Goal: Task Accomplishment & Management: Use online tool/utility

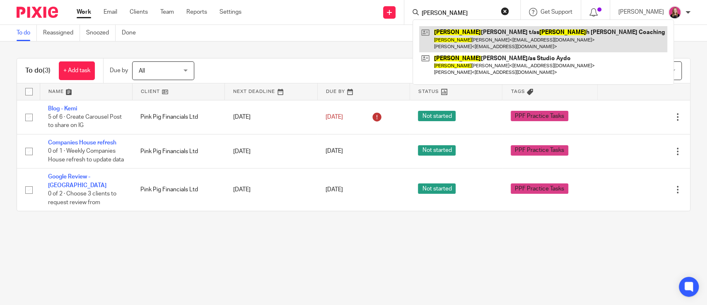
type input "hanna"
click at [467, 31] on link at bounding box center [543, 39] width 248 height 26
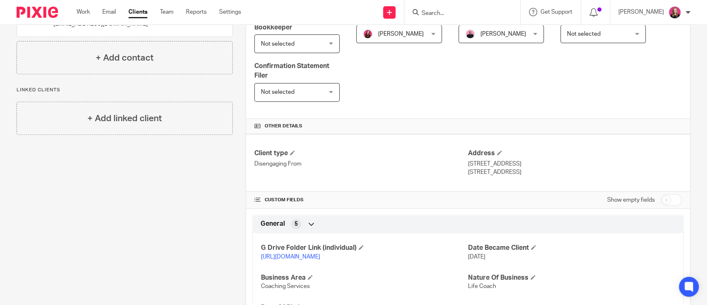
scroll to position [276, 0]
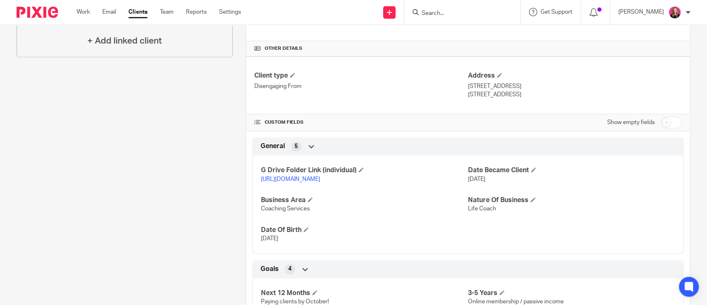
click at [298, 178] on link "[URL][DOMAIN_NAME]" at bounding box center [290, 179] width 59 height 6
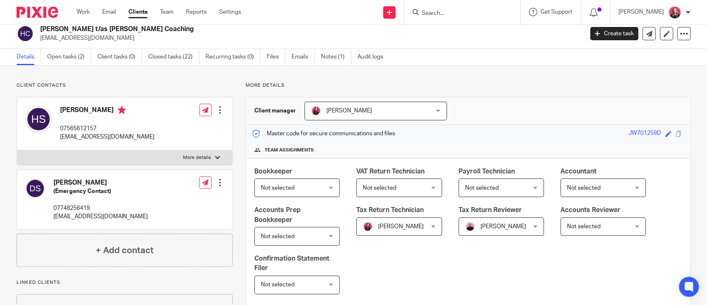
scroll to position [0, 0]
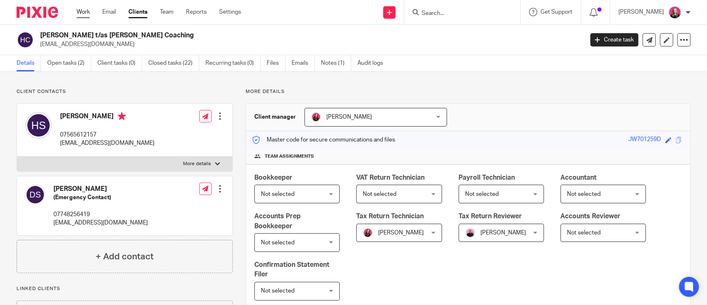
click at [79, 15] on link "Work" at bounding box center [83, 12] width 13 height 8
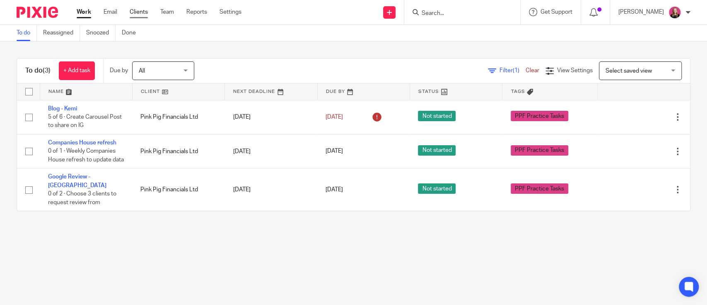
click at [138, 12] on link "Clients" at bounding box center [139, 12] width 18 height 8
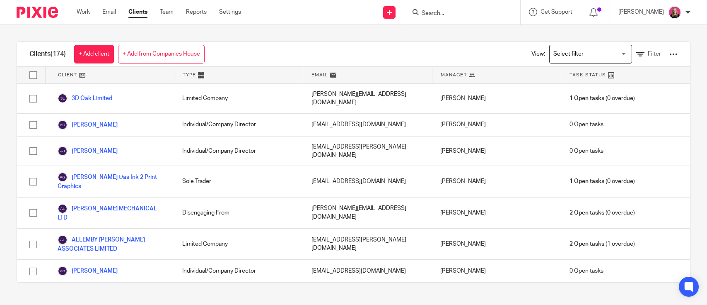
click at [669, 58] on div at bounding box center [673, 54] width 8 height 8
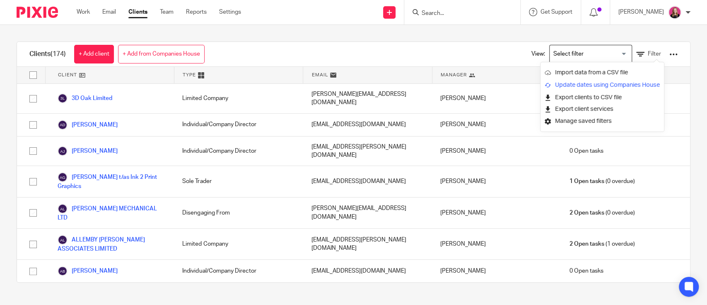
click at [576, 90] on link "Update dates using Companies House" at bounding box center [602, 85] width 115 height 12
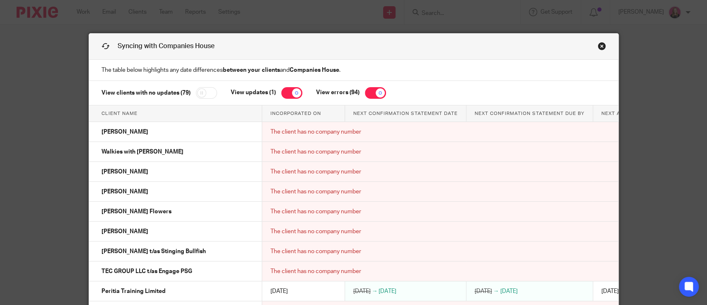
click at [432, 94] on div "View clients with no updates (79) View updates (1) View errors (94)" at bounding box center [353, 93] width 529 height 24
click at [368, 94] on input "checkbox" at bounding box center [375, 93] width 21 height 12
checkbox input "false"
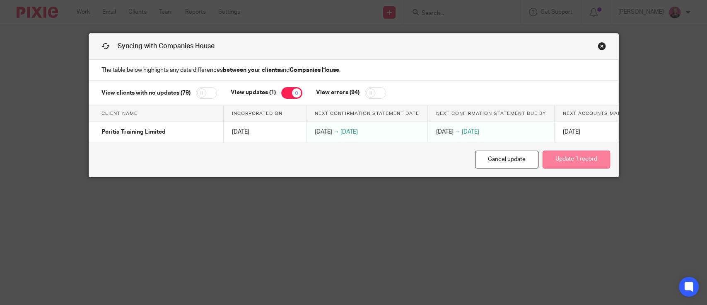
click at [568, 165] on button "Update 1 record" at bounding box center [577, 159] width 68 height 18
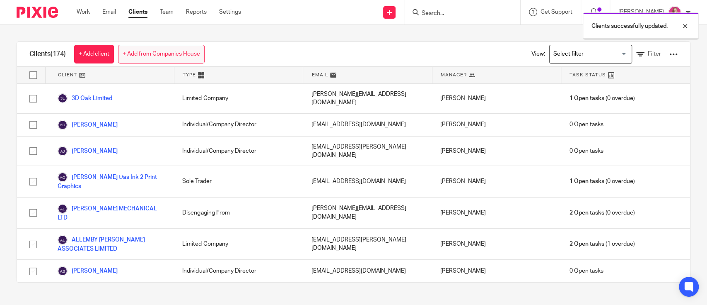
scroll to position [110, 0]
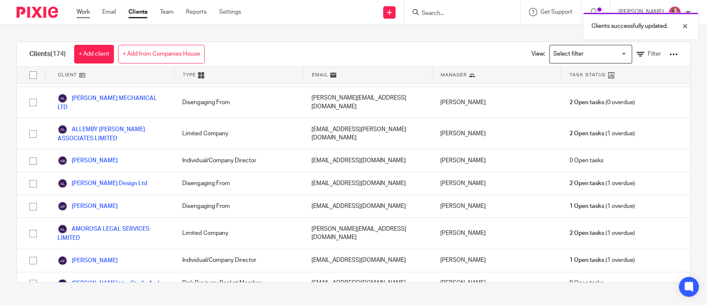
click at [77, 13] on link "Work" at bounding box center [83, 12] width 13 height 8
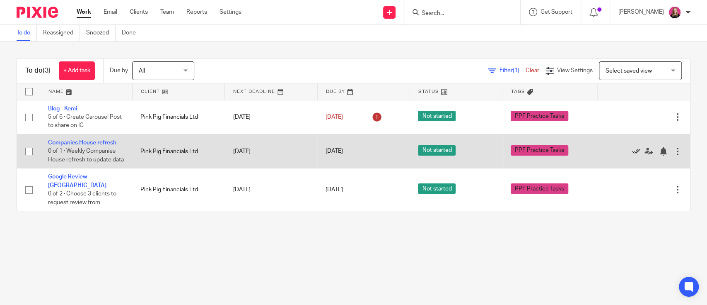
click at [632, 155] on icon at bounding box center [636, 151] width 8 height 8
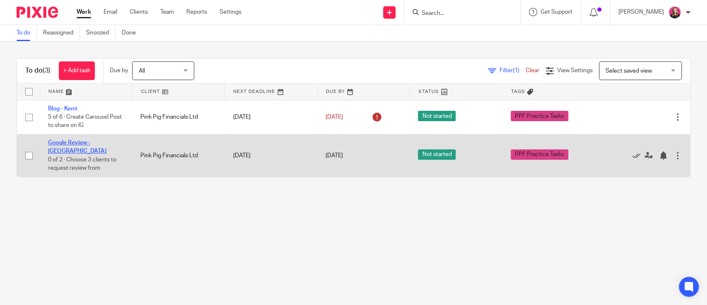
click at [78, 143] on link "Google Review - [GEOGRAPHIC_DATA]" at bounding box center [77, 147] width 58 height 14
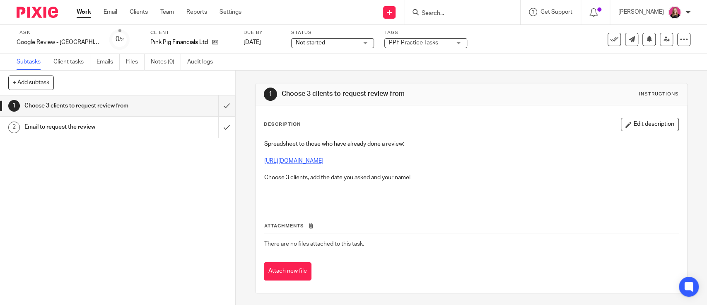
click at [288, 162] on link "https://docs.google.com/spreadsheets/d/1n1YwL8_VUNEx2VuN50mrnCoDScyeeziayelboeS…" at bounding box center [293, 161] width 59 height 6
click at [217, 102] on input "submit" at bounding box center [117, 105] width 235 height 21
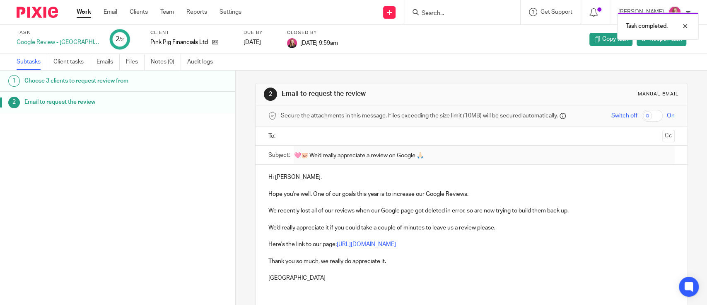
click at [83, 8] on link "Work" at bounding box center [84, 12] width 15 height 8
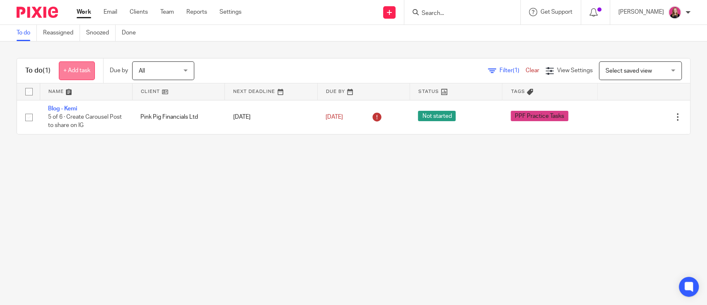
click at [70, 75] on link "+ Add task" at bounding box center [77, 70] width 36 height 19
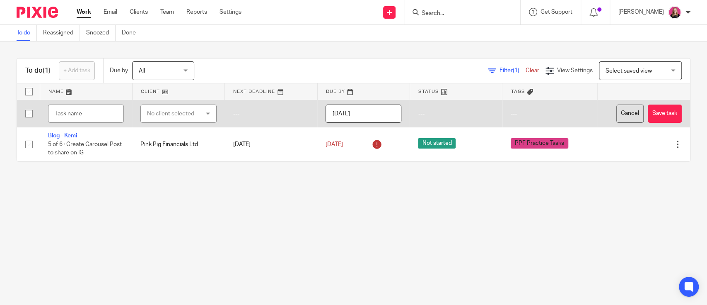
click at [616, 115] on button "Cancel" at bounding box center [629, 113] width 27 height 19
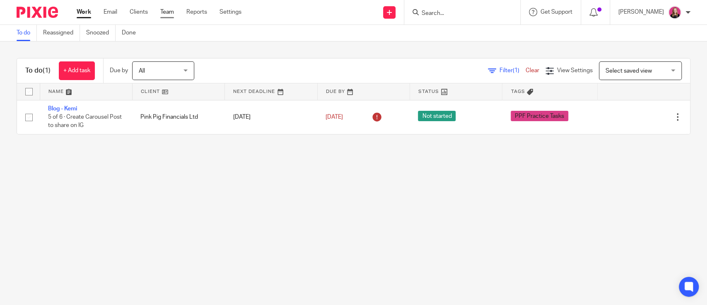
click at [166, 10] on link "Team" at bounding box center [167, 12] width 14 height 8
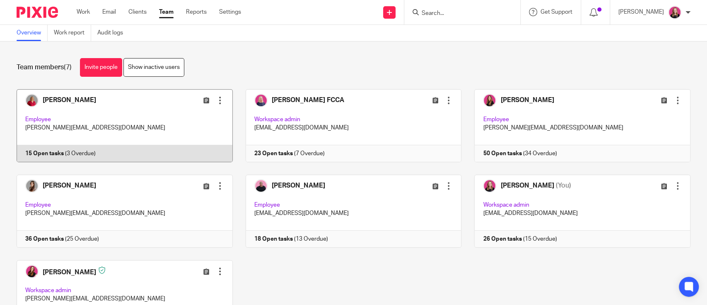
click at [145, 124] on link at bounding box center [118, 125] width 229 height 73
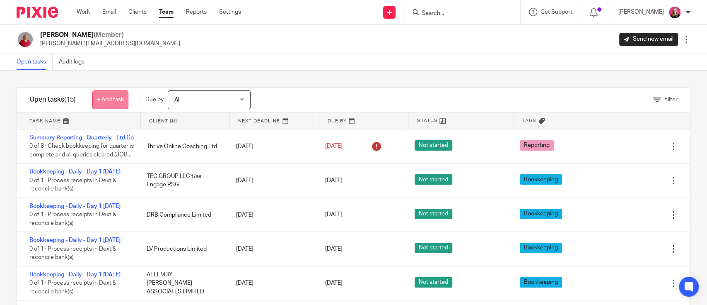
click at [118, 92] on link "+ Add task" at bounding box center [110, 99] width 36 height 19
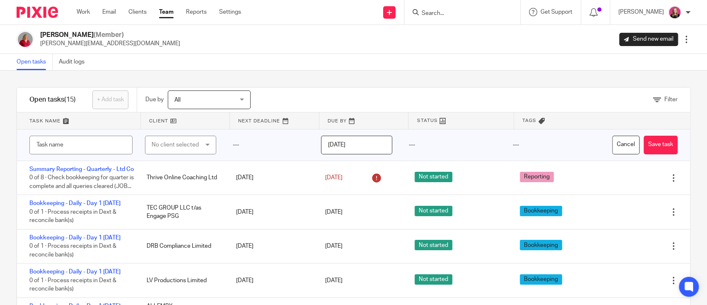
click at [351, 147] on input "[DATE]" at bounding box center [356, 144] width 71 height 19
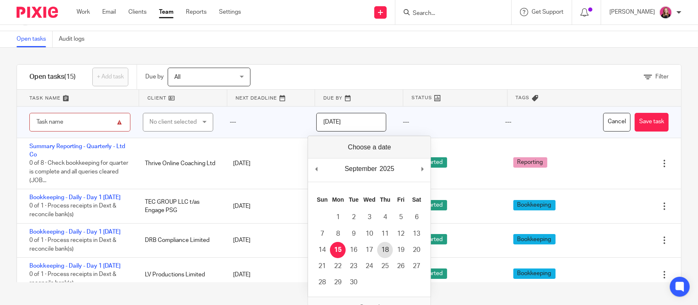
scroll to position [35, 0]
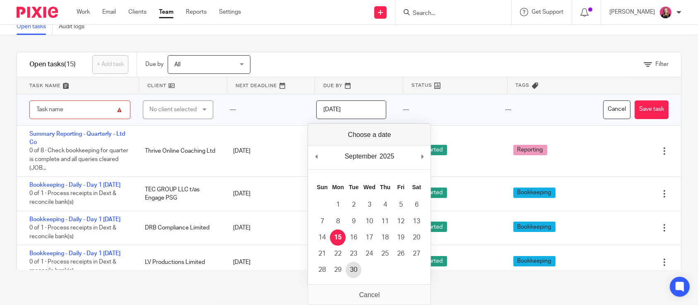
type input "2025-09-30"
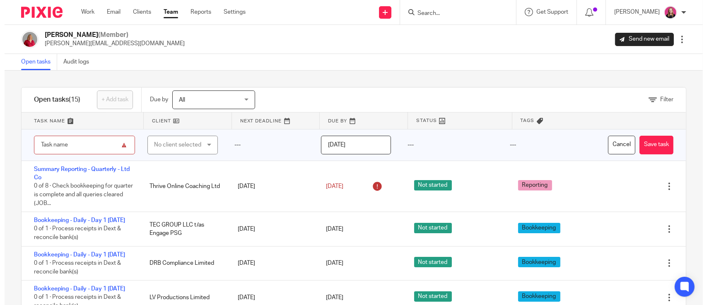
scroll to position [0, 0]
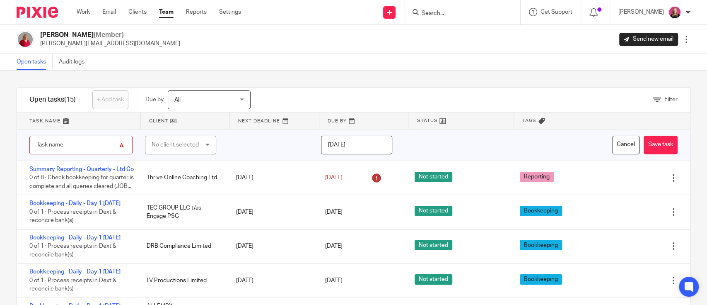
click at [99, 141] on input "text" at bounding box center [80, 144] width 103 height 19
click at [612, 141] on button "Cancel" at bounding box center [625, 144] width 27 height 19
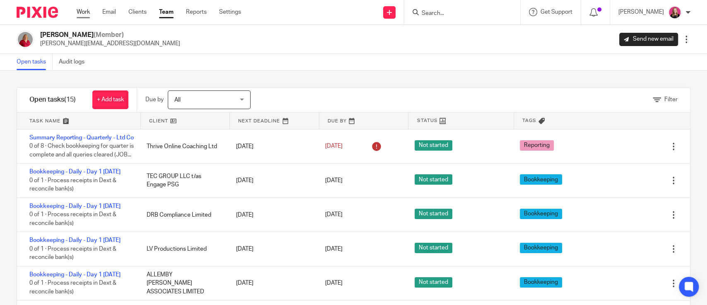
click at [79, 13] on link "Work" at bounding box center [83, 12] width 13 height 8
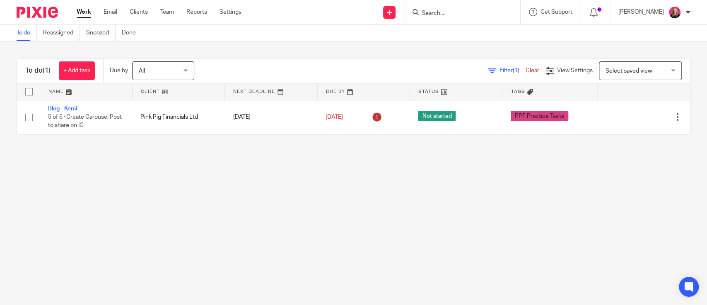
click at [431, 18] on div at bounding box center [462, 12] width 116 height 24
click at [430, 10] on input "Search" at bounding box center [458, 13] width 75 height 7
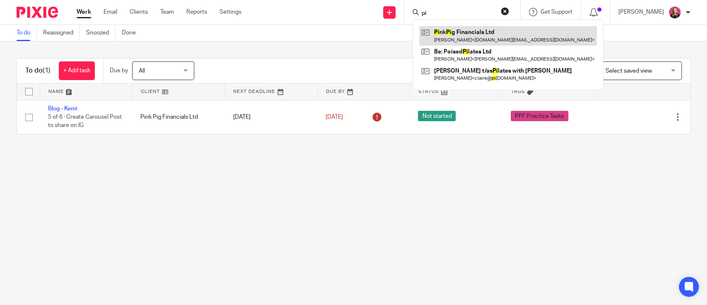
type input "pi"
click at [459, 29] on link at bounding box center [508, 35] width 178 height 19
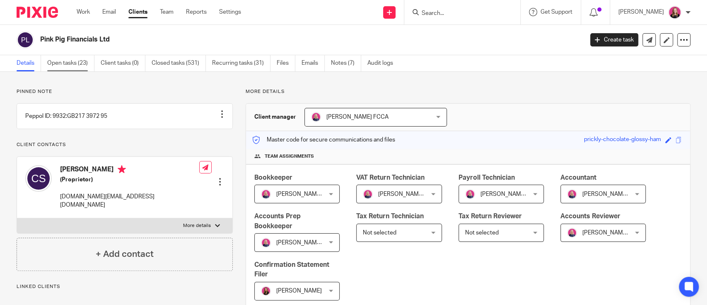
click at [56, 60] on link "Open tasks (23)" at bounding box center [70, 63] width 47 height 16
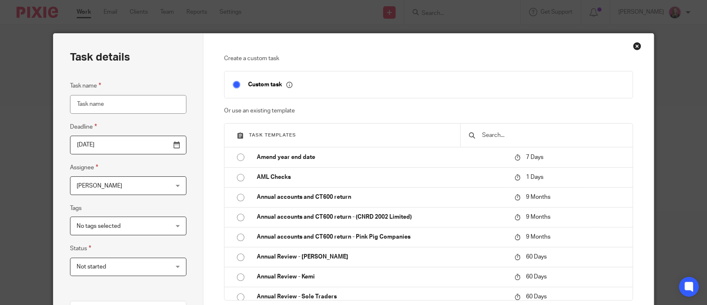
click at [101, 104] on input "Task name" at bounding box center [128, 104] width 116 height 19
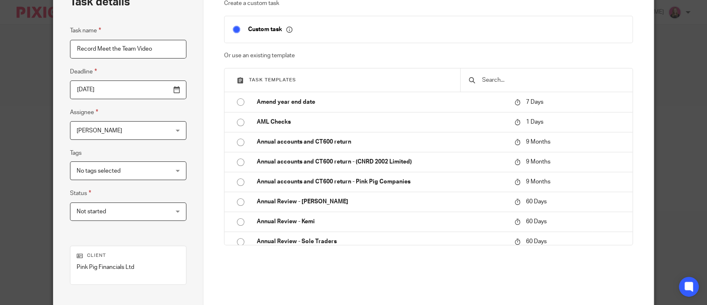
type input "Record Meet the Team Video"
click at [125, 132] on span "[PERSON_NAME]" at bounding box center [120, 129] width 87 height 17
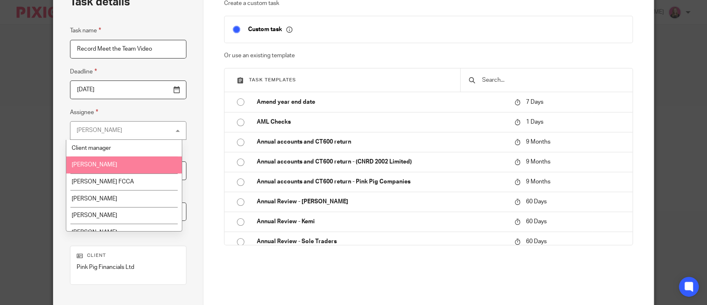
click at [109, 160] on li "[PERSON_NAME]" at bounding box center [124, 164] width 116 height 17
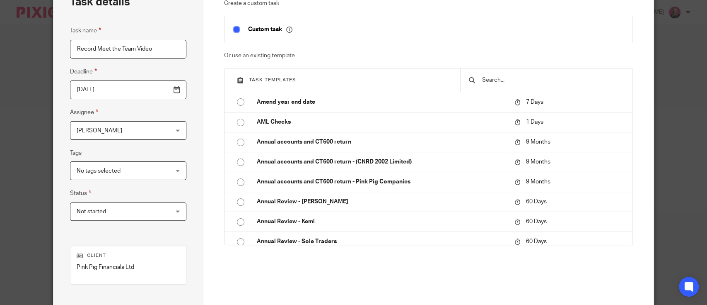
click at [93, 171] on span "No tags selected" at bounding box center [99, 171] width 44 height 6
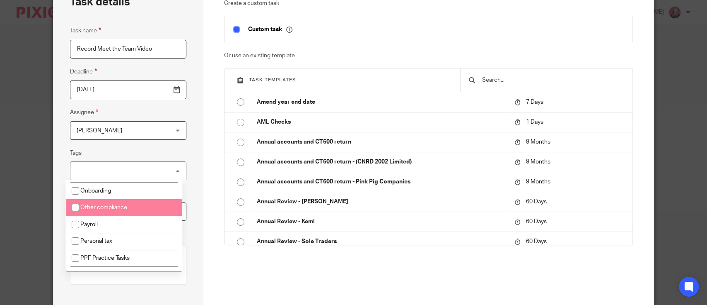
scroll to position [221, 0]
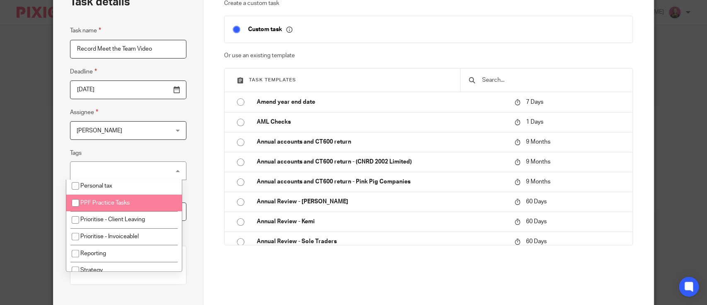
click at [136, 208] on li "PPF Practice Tasks" at bounding box center [124, 202] width 116 height 17
checkbox input "true"
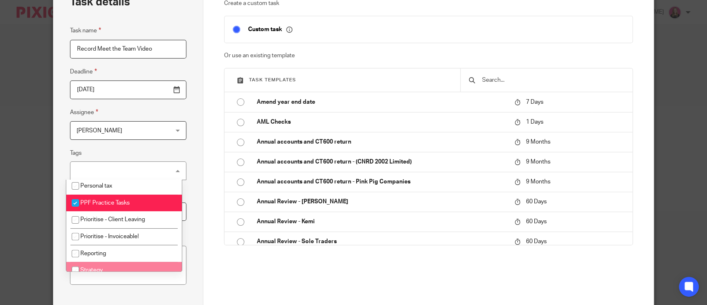
click at [123, 281] on div "Client Pink Pig Financials Ltd" at bounding box center [128, 264] width 116 height 39
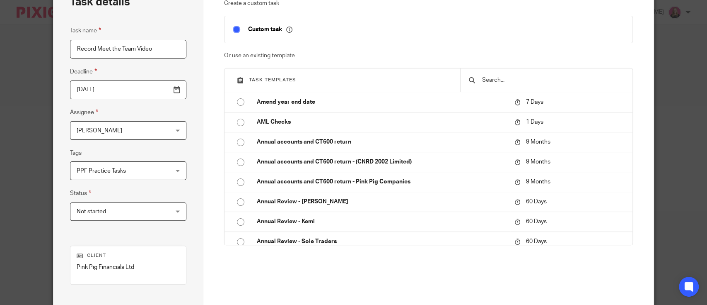
click at [103, 214] on span "Not started" at bounding box center [120, 211] width 87 height 17
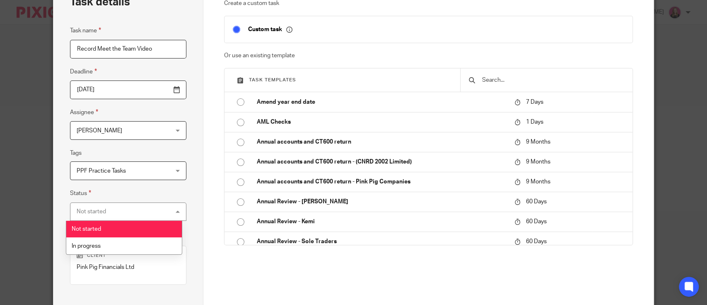
click at [103, 214] on div "Not started Not started" at bounding box center [128, 211] width 116 height 19
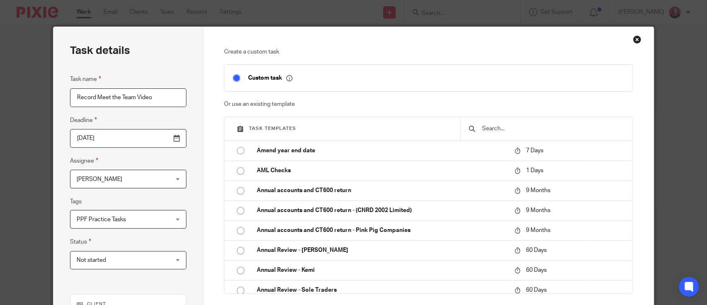
scroll to position [0, 0]
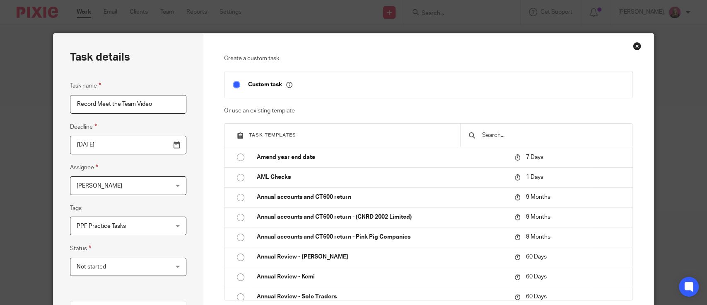
click at [173, 142] on input "2025-09-15" at bounding box center [128, 144] width 116 height 19
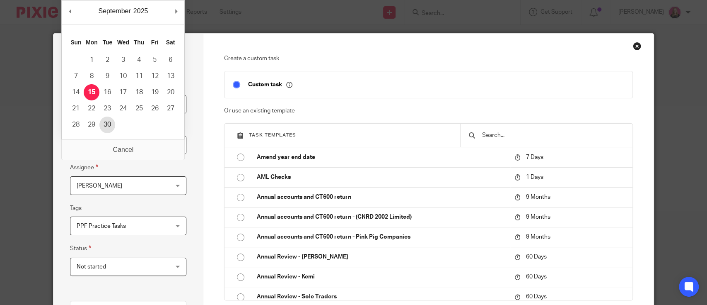
type input "2025-09-30"
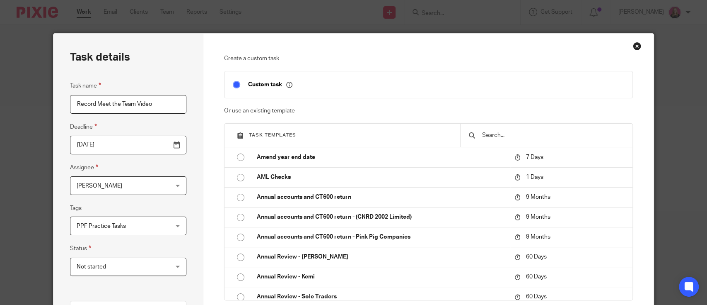
click at [193, 179] on div "Task details Task name Record Meet the Team Video Deadline 2025-09-30 Assignee …" at bounding box center [128, 231] width 150 height 395
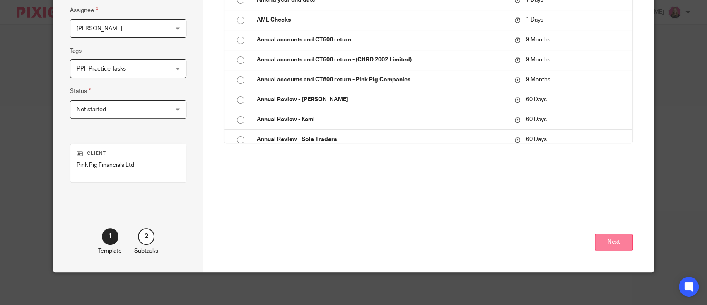
click at [620, 247] on button "Next" at bounding box center [614, 242] width 38 height 18
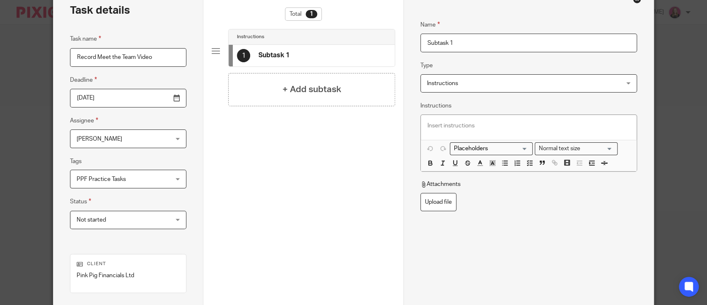
scroll to position [0, 0]
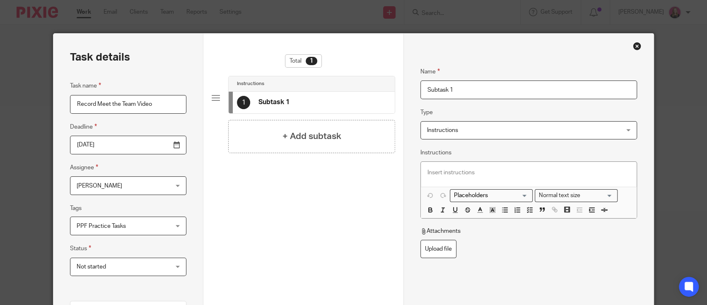
drag, startPoint x: 461, startPoint y: 85, endPoint x: 396, endPoint y: 91, distance: 65.3
click at [396, 91] on div "Task details Task name Record Meet the Team Video Deadline 2025-09-30 Assignee …" at bounding box center [353, 231] width 600 height 395
click at [453, 89] on input "Record Video for Meet the team" at bounding box center [529, 89] width 217 height 19
click at [550, 83] on input "Record clip for Meet the team" at bounding box center [529, 89] width 217 height 19
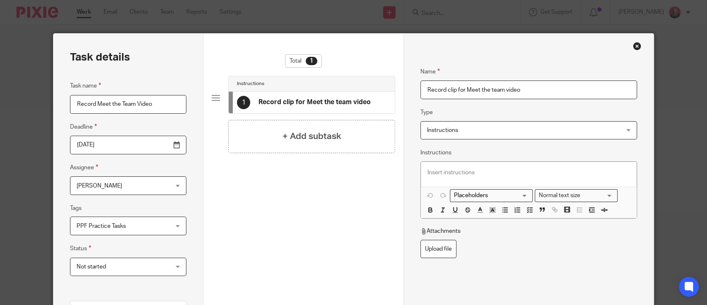
type input "Record clip for Meet the team video"
click at [450, 174] on p at bounding box center [529, 172] width 203 height 8
click at [539, 176] on p "Instructions & Scripts: https://docs.google.com/document/d/1mn8Loz4zJSrBbywYTmo…" at bounding box center [529, 172] width 203 height 8
click at [341, 133] on div "+ Add subtask" at bounding box center [311, 136] width 167 height 33
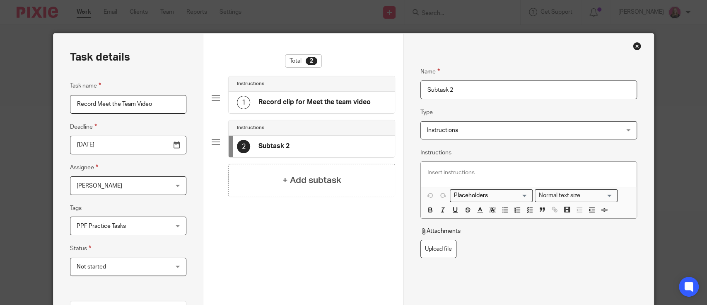
click at [272, 145] on h4 "Subtask 2" at bounding box center [274, 146] width 31 height 9
drag, startPoint x: 475, startPoint y: 95, endPoint x: 361, endPoint y: 82, distance: 115.1
click at [362, 82] on div "Task details Task name Record Meet the Team Video Deadline 2025-09-30 Assignee …" at bounding box center [353, 231] width 600 height 395
type input "Add clip to G-drive"
click at [472, 177] on div at bounding box center [529, 174] width 216 height 25
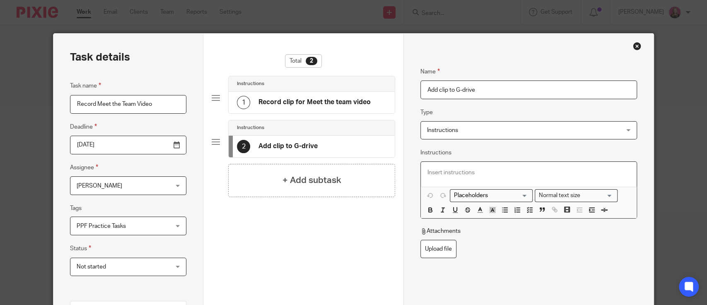
click at [450, 170] on p at bounding box center [529, 172] width 203 height 8
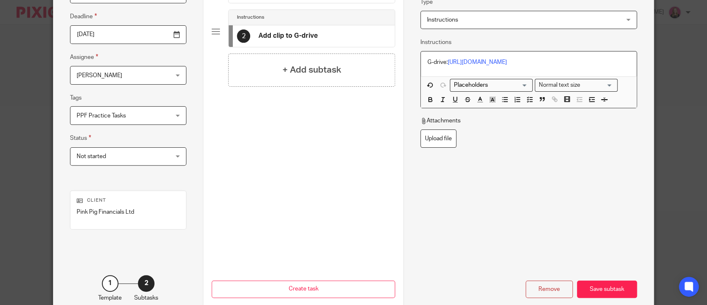
scroll to position [157, 0]
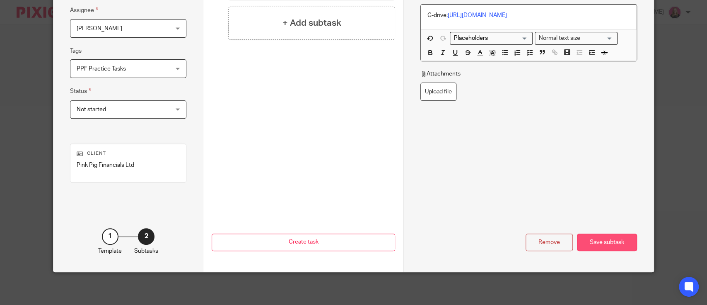
click at [621, 243] on div "Save subtask" at bounding box center [607, 242] width 60 height 18
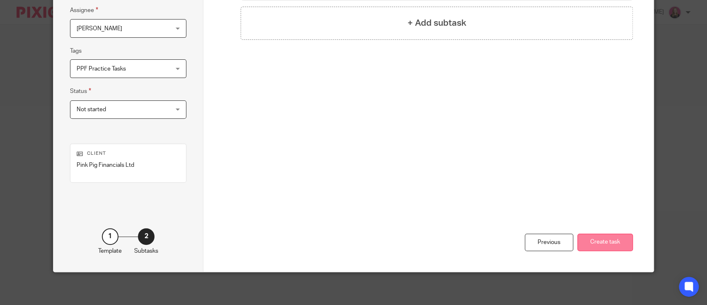
click at [593, 242] on button "Create task" at bounding box center [606, 242] width 56 height 18
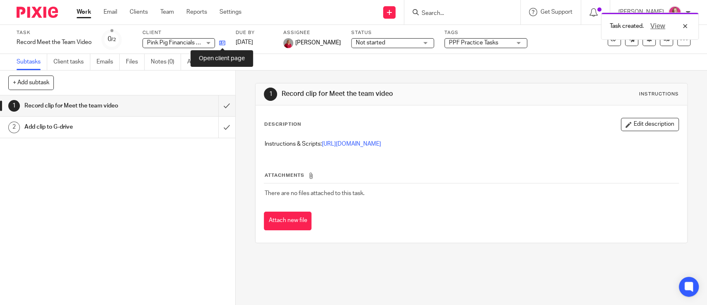
click at [220, 42] on icon at bounding box center [222, 43] width 6 height 6
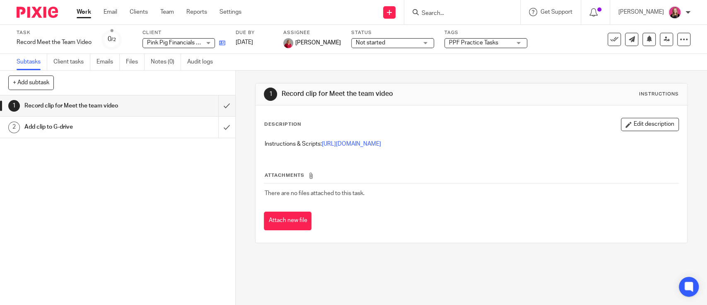
click at [216, 43] on link at bounding box center [220, 43] width 10 height 8
click at [222, 43] on icon at bounding box center [222, 43] width 6 height 6
click at [218, 44] on link at bounding box center [220, 43] width 10 height 8
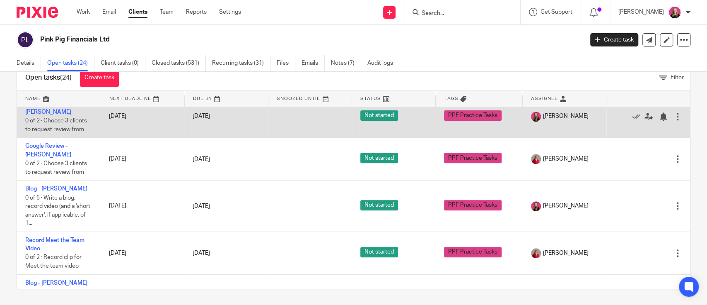
scroll to position [552, 0]
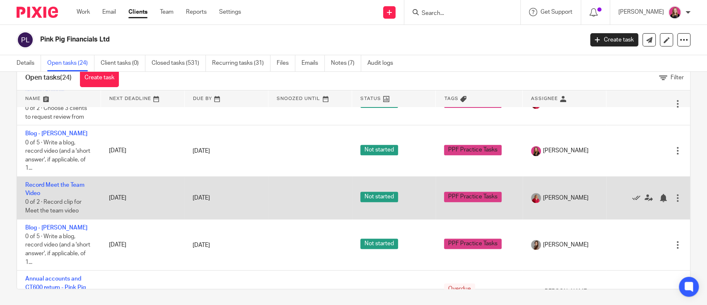
click at [674, 193] on div at bounding box center [678, 197] width 8 height 8
click at [46, 182] on link "Record Meet the Team Video" at bounding box center [54, 189] width 59 height 14
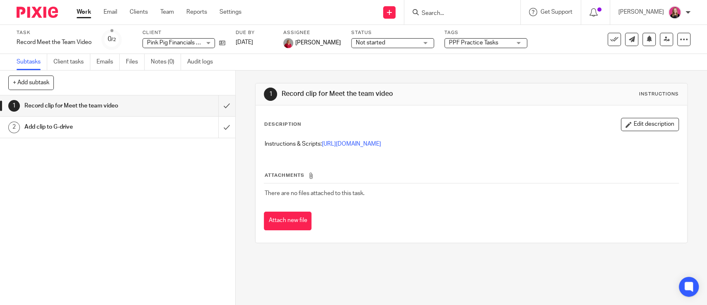
click at [672, 31] on div "Task Record Meet the Team Video Save Record Meet the Team Video 0 /2 Client Pin…" at bounding box center [354, 39] width 674 height 20
click at [680, 35] on icon at bounding box center [684, 39] width 8 height 8
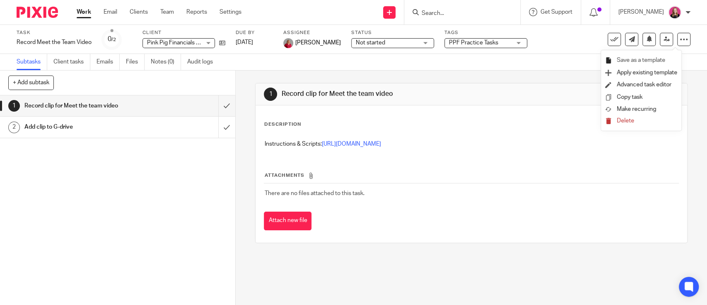
click at [636, 58] on span "Save as a template" at bounding box center [641, 60] width 48 height 6
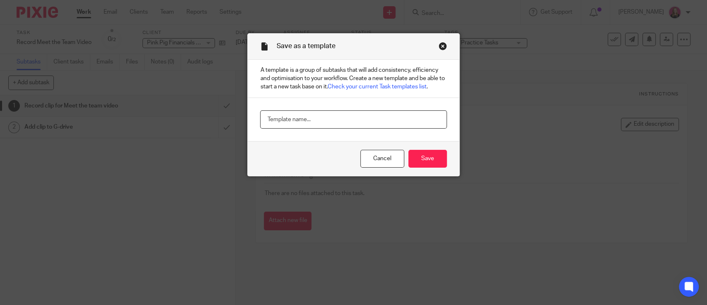
click at [282, 113] on input "text" at bounding box center [353, 119] width 186 height 19
type input "M"
type input "Record Meet the Team Video"
click at [419, 158] on input "Save" at bounding box center [427, 159] width 39 height 18
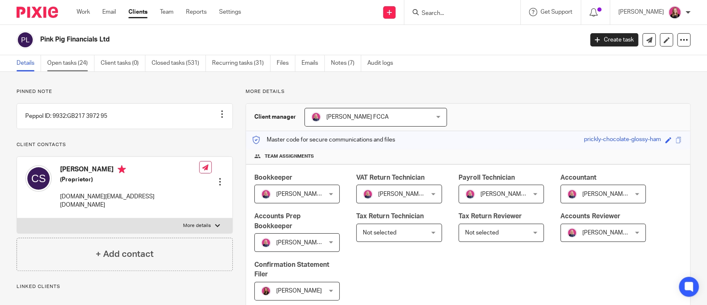
click at [70, 61] on link "Open tasks (24)" at bounding box center [70, 63] width 47 height 16
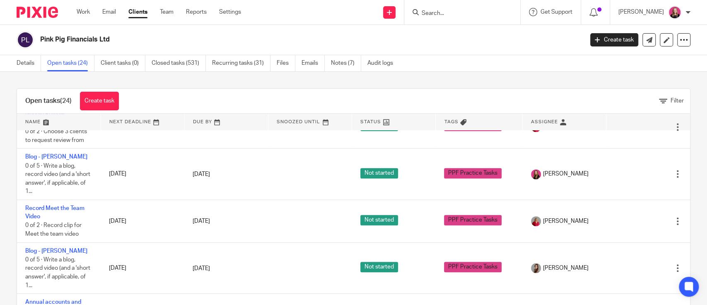
scroll to position [607, 0]
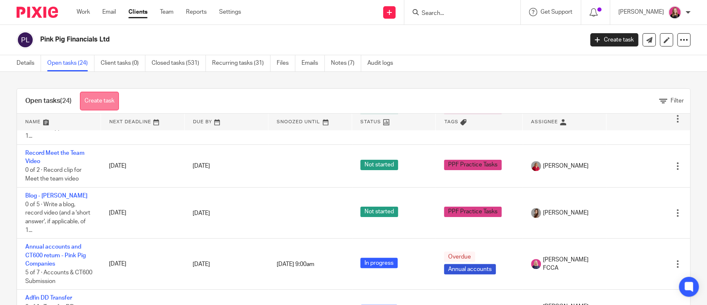
click at [96, 104] on link "Create task" at bounding box center [99, 101] width 39 height 19
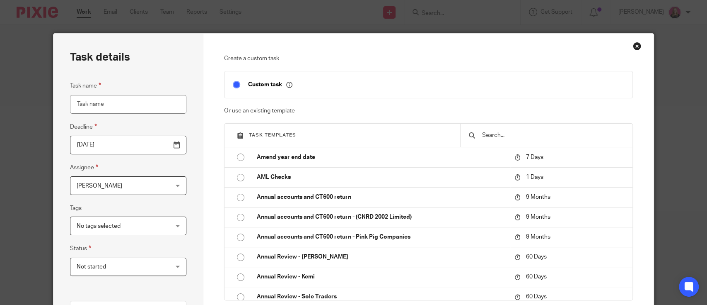
click at [496, 139] on input "text" at bounding box center [552, 135] width 143 height 9
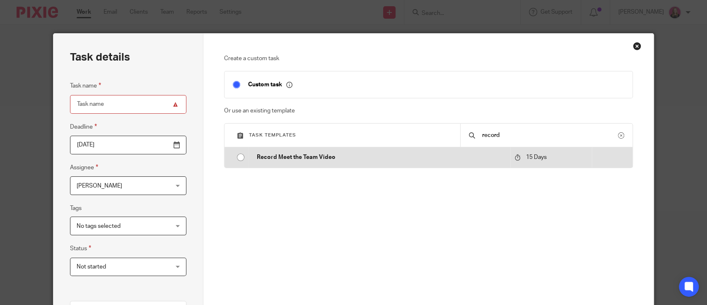
type input "record"
click at [283, 159] on p "Record Meet the Team Video" at bounding box center [381, 157] width 249 height 8
type input "[DATE]"
type input "Record Meet the Team Video"
checkbox input "false"
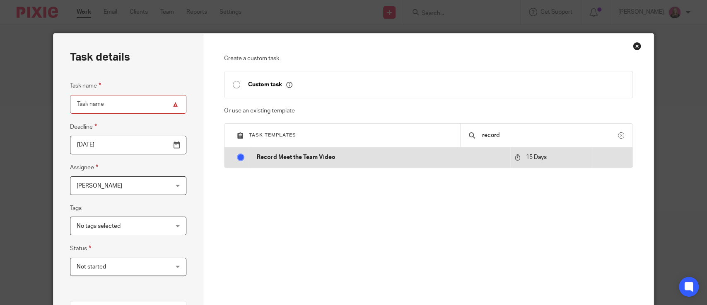
radio input "true"
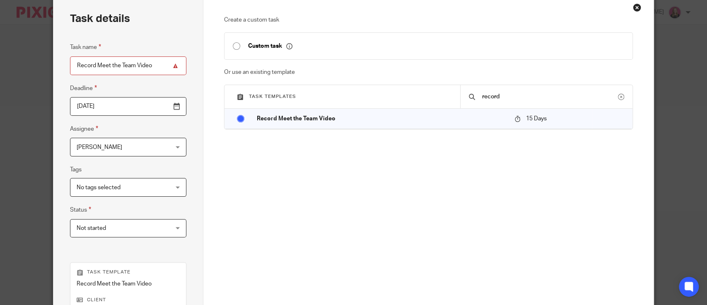
scroll to position [55, 0]
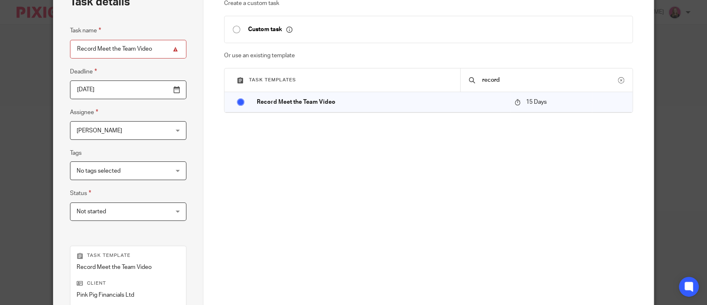
click at [146, 135] on span "[PERSON_NAME]" at bounding box center [120, 129] width 87 height 17
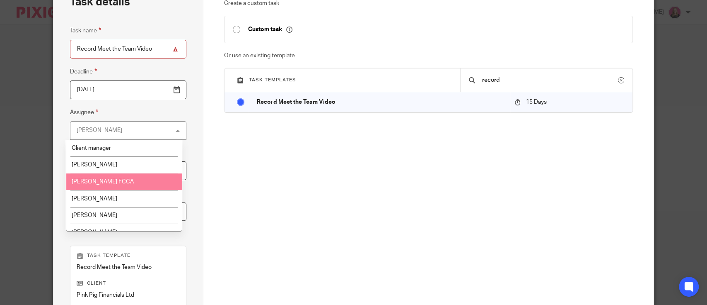
click at [119, 186] on li "[PERSON_NAME] FCCA" at bounding box center [124, 181] width 116 height 17
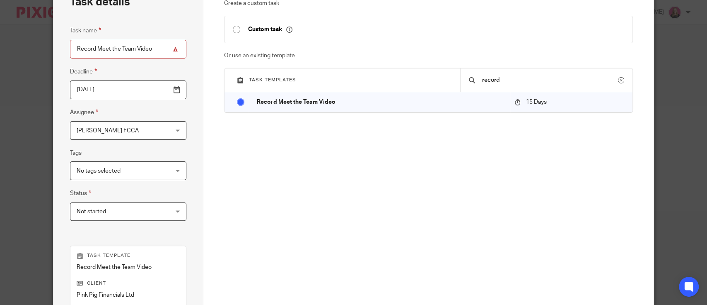
click at [116, 174] on span "No tags selected" at bounding box center [120, 170] width 87 height 17
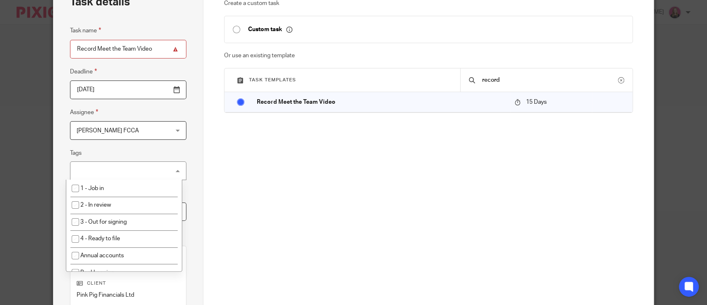
click at [116, 174] on div "No tags selected" at bounding box center [128, 170] width 116 height 19
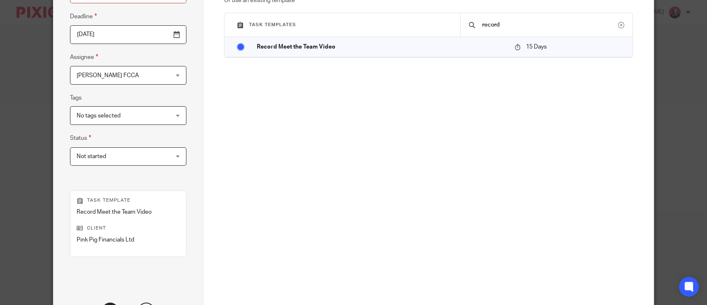
scroll to position [185, 0]
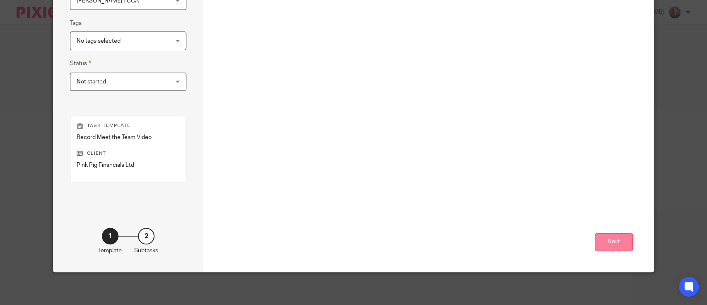
click at [610, 239] on button "Next" at bounding box center [614, 242] width 38 height 18
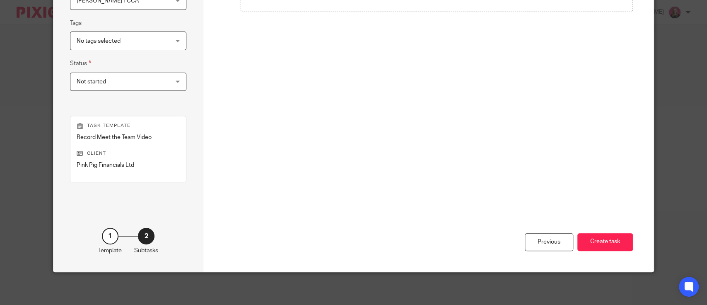
click at [122, 47] on span "No tags selected" at bounding box center [120, 40] width 87 height 17
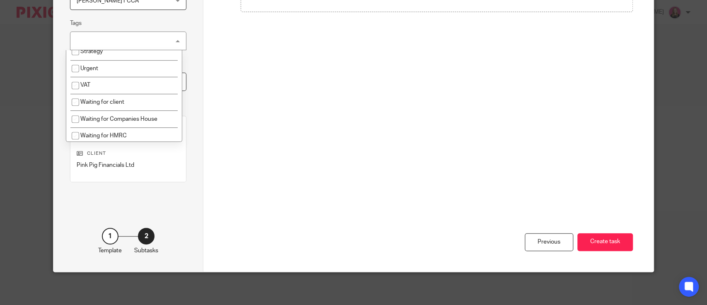
scroll to position [314, 0]
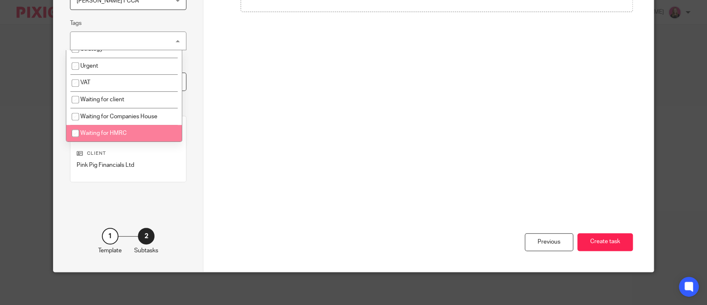
click at [246, 141] on div "Previous Create task" at bounding box center [428, 202] width 409 height 138
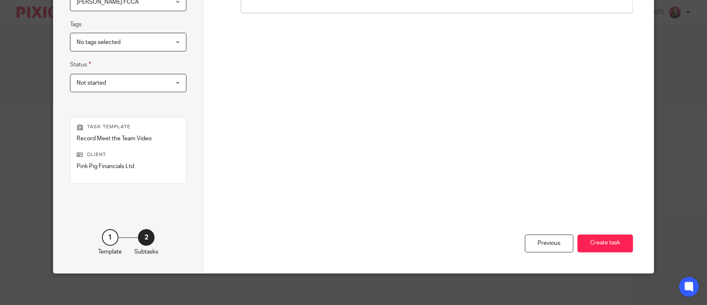
scroll to position [185, 0]
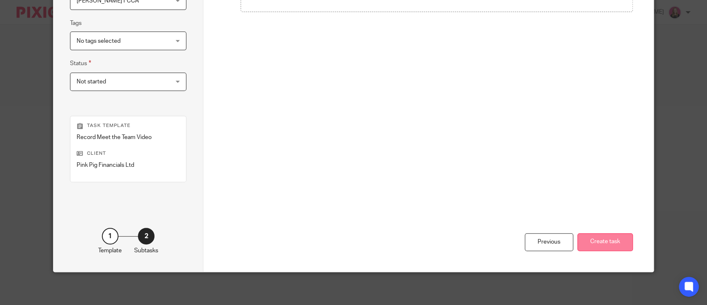
click at [598, 240] on button "Create task" at bounding box center [606, 242] width 56 height 18
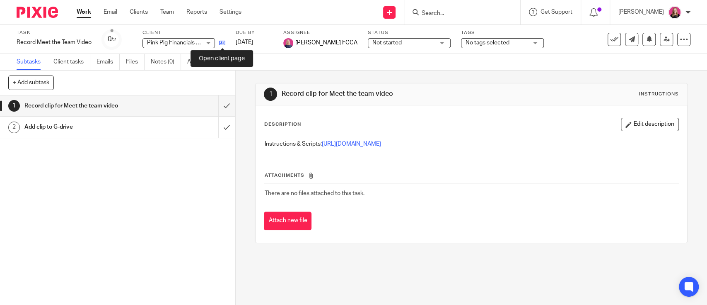
click at [223, 43] on icon at bounding box center [222, 43] width 6 height 6
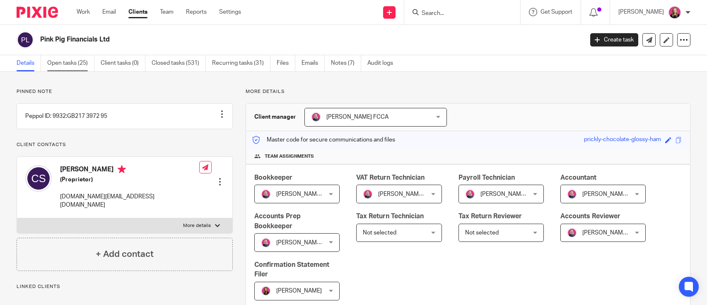
click at [61, 66] on link "Open tasks (25)" at bounding box center [70, 63] width 47 height 16
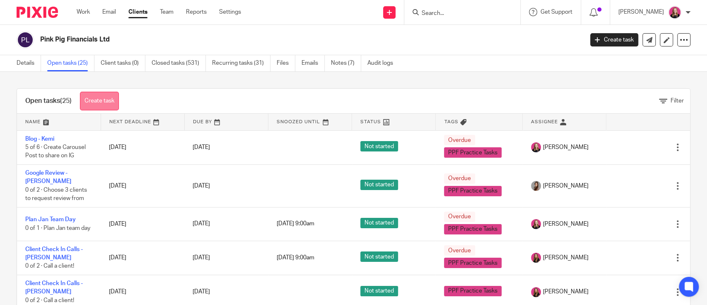
click at [93, 99] on link "Create task" at bounding box center [99, 101] width 39 height 19
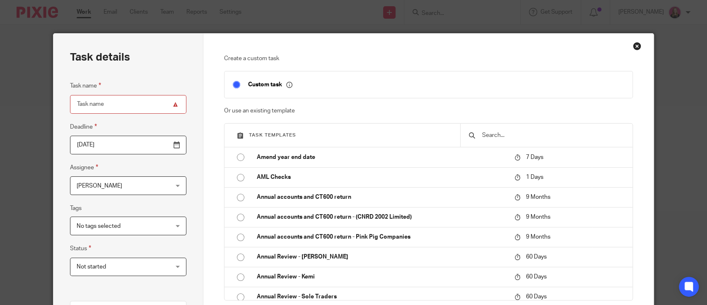
click at [497, 138] on input "text" at bounding box center [552, 135] width 143 height 9
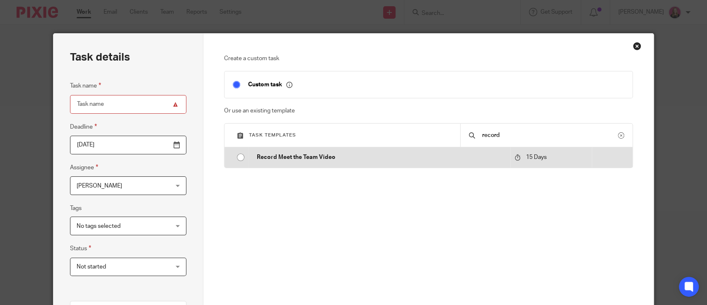
type input "record"
click at [314, 154] on p "Record Meet the Team Video" at bounding box center [381, 157] width 249 height 8
type input "[DATE]"
type input "Record Meet the Team Video"
checkbox input "false"
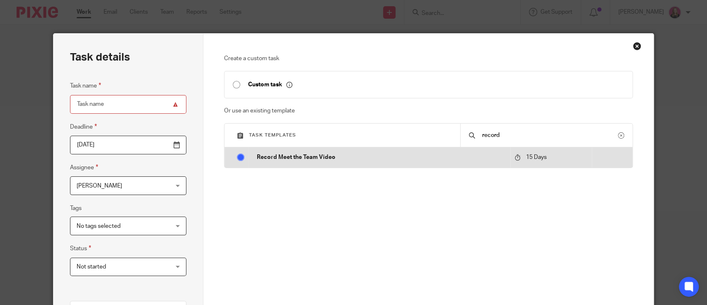
radio input "true"
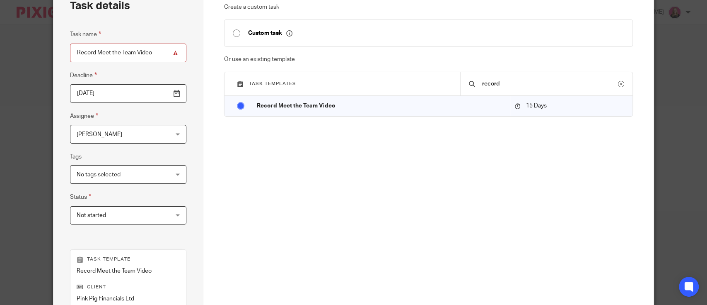
scroll to position [110, 0]
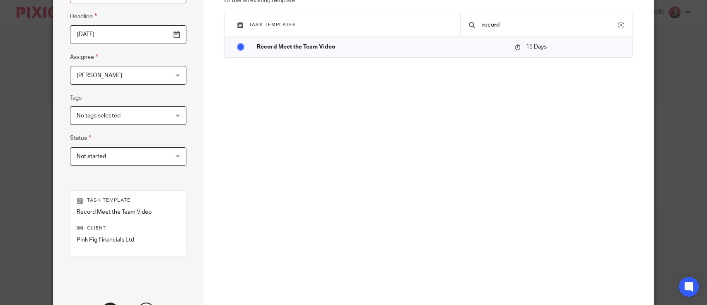
click at [86, 68] on span "[PERSON_NAME]" at bounding box center [120, 74] width 87 height 17
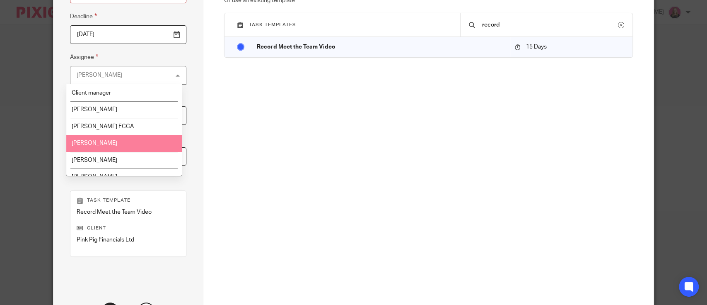
click at [99, 136] on li "[PERSON_NAME]" at bounding box center [124, 143] width 116 height 17
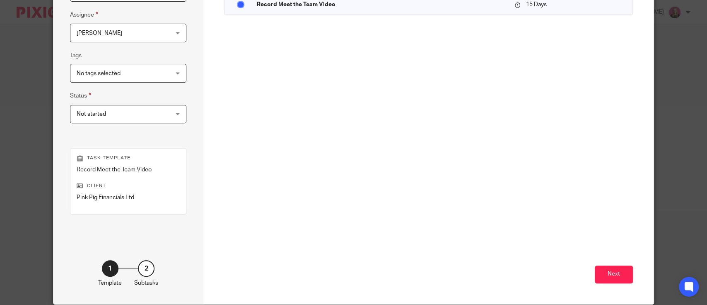
scroll to position [185, 0]
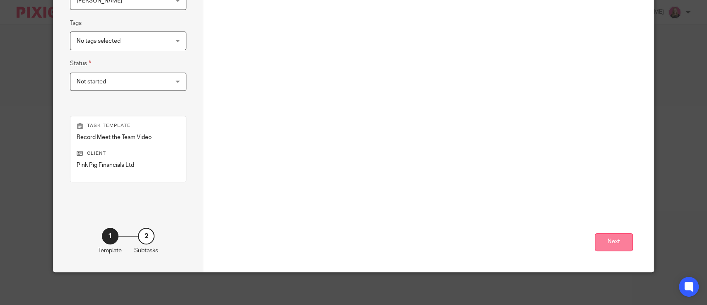
click at [597, 244] on button "Next" at bounding box center [614, 242] width 38 height 18
click at [623, 237] on button "Create task" at bounding box center [606, 242] width 56 height 18
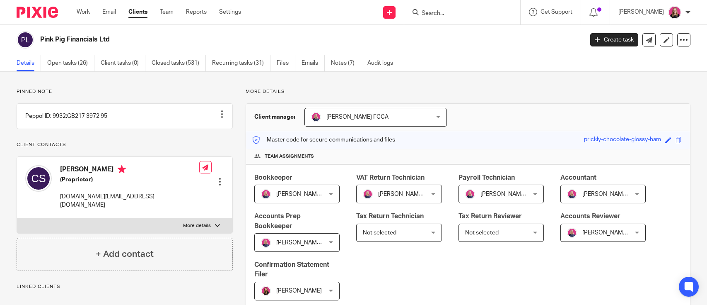
click at [72, 58] on link "Open tasks (26)" at bounding box center [70, 63] width 47 height 16
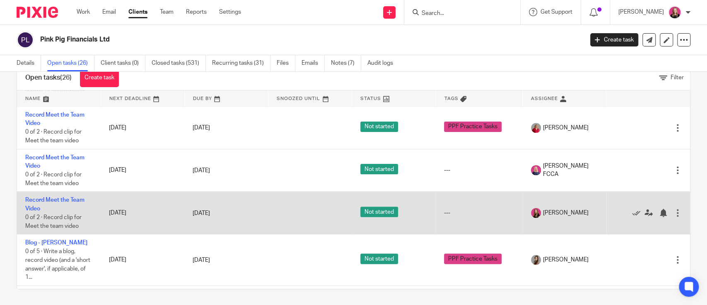
scroll to position [607, 0]
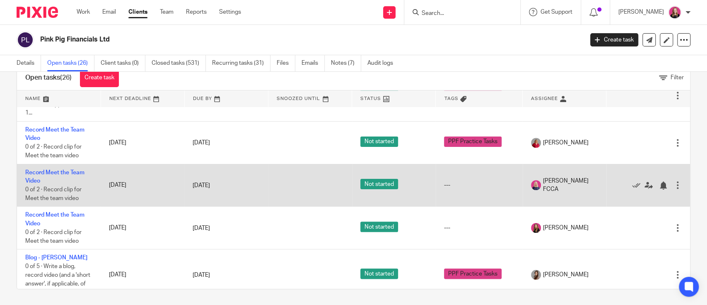
click at [471, 181] on div "---" at bounding box center [479, 185] width 70 height 8
click at [444, 181] on div "---" at bounding box center [479, 185] width 70 height 8
click at [64, 169] on link "Record Meet the Team Video" at bounding box center [54, 176] width 59 height 14
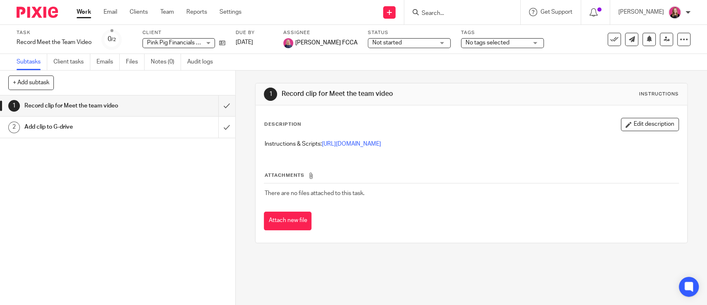
click at [477, 45] on span "No tags selected" at bounding box center [488, 43] width 44 height 6
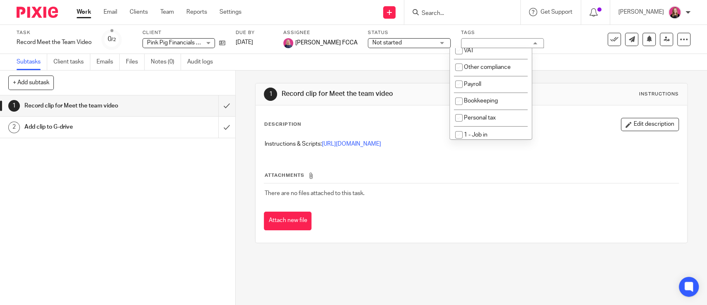
scroll to position [166, 0]
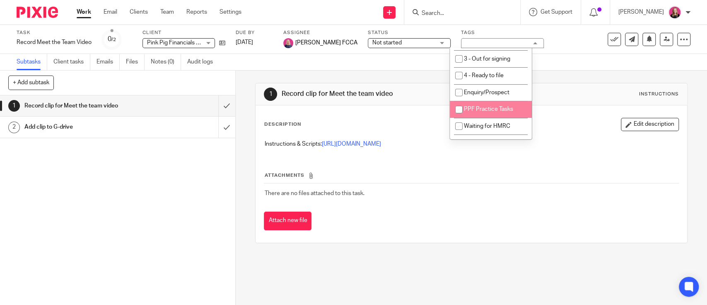
click at [485, 115] on li "PPF Practice Tasks" at bounding box center [491, 109] width 82 height 17
checkbox input "true"
click at [555, 114] on div "Description Edit description Instructions & Scripts: [URL][DOMAIN_NAME] Attachm…" at bounding box center [471, 173] width 431 height 137
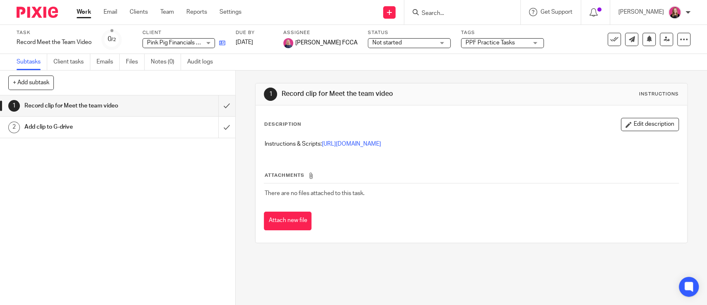
click at [221, 46] on link at bounding box center [220, 43] width 10 height 8
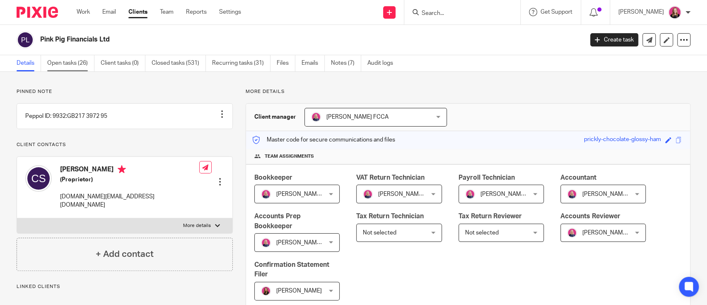
drag, startPoint x: 0, startPoint y: 0, endPoint x: 62, endPoint y: 65, distance: 89.7
click at [62, 65] on link "Open tasks (26)" at bounding box center [70, 63] width 47 height 16
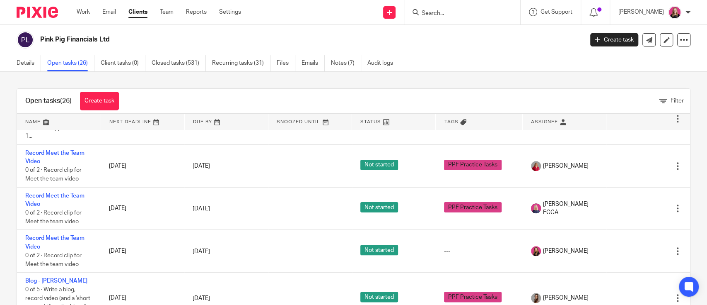
scroll to position [663, 0]
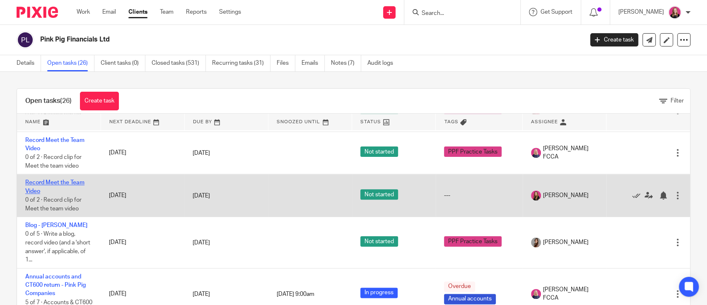
click at [45, 179] on link "Record Meet the Team Video" at bounding box center [54, 186] width 59 height 14
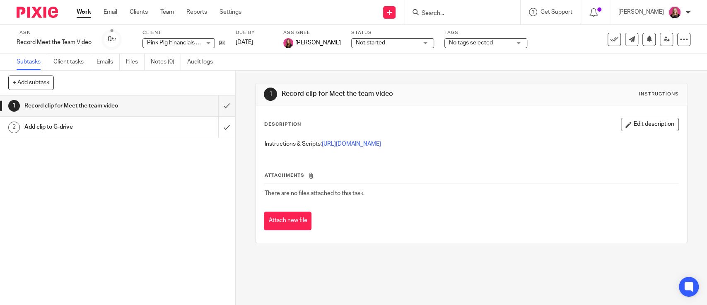
click at [476, 45] on span "No tags selected" at bounding box center [471, 43] width 44 height 6
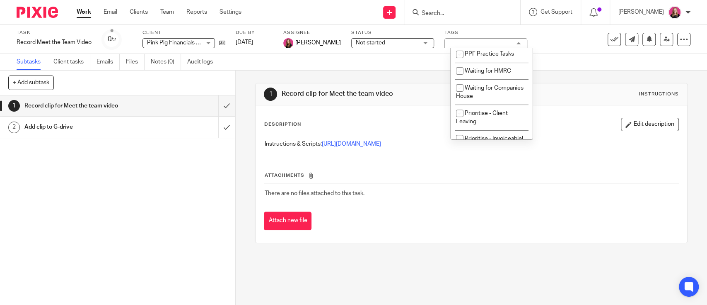
scroll to position [166, 0]
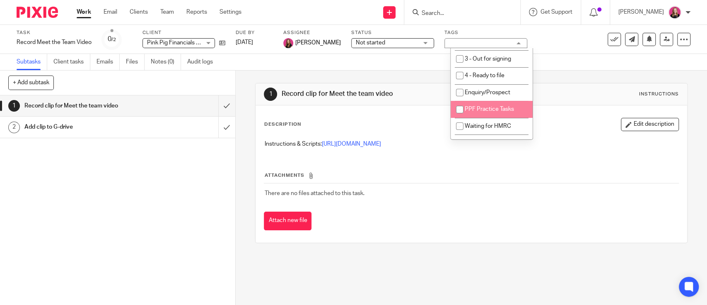
click at [471, 110] on span "PPF Practice Tasks" at bounding box center [489, 109] width 49 height 6
checkbox input "true"
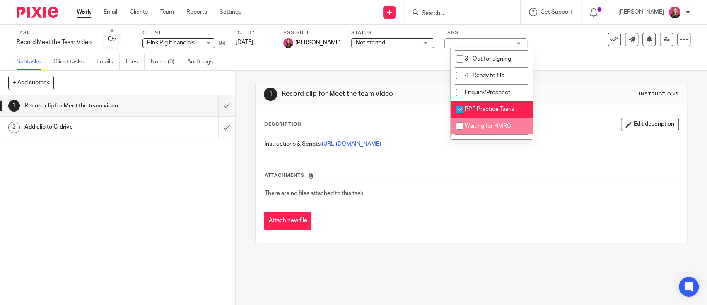
click at [550, 118] on div "Description Edit description" at bounding box center [471, 124] width 415 height 13
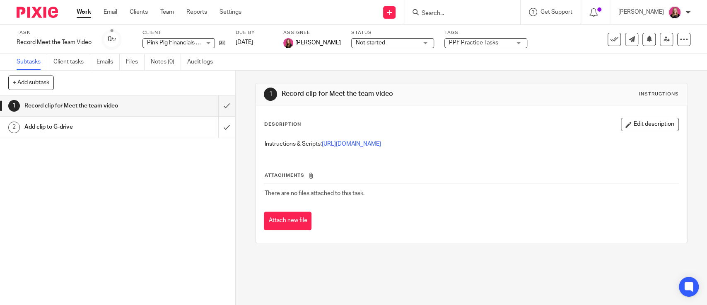
click at [78, 9] on link "Work" at bounding box center [84, 12] width 15 height 8
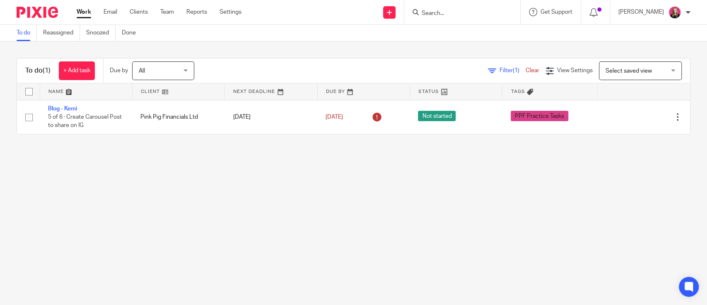
click at [426, 18] on div at bounding box center [462, 12] width 116 height 24
click at [431, 18] on div at bounding box center [462, 12] width 116 height 24
click at [441, 12] on input "Search" at bounding box center [458, 13] width 75 height 7
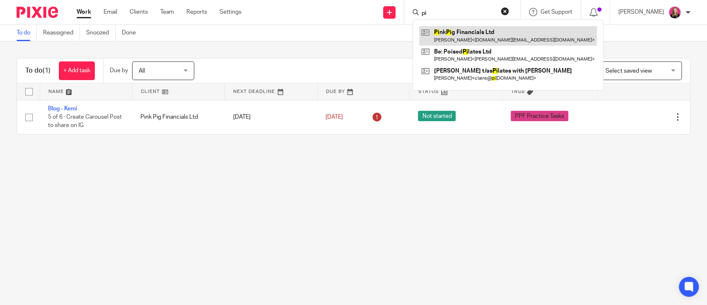
type input "pi"
click at [455, 31] on link at bounding box center [508, 35] width 178 height 19
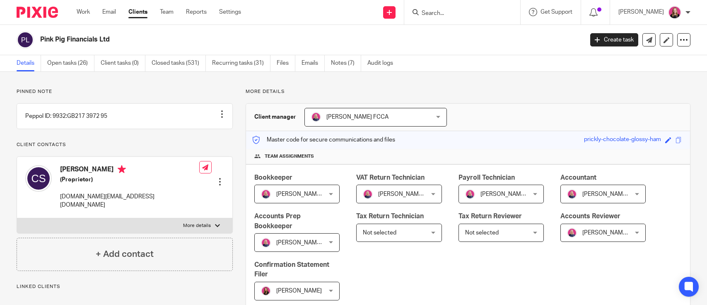
click at [60, 54] on div "Pink Pig Financials Ltd Create task Update from Companies House Export data Mer…" at bounding box center [353, 40] width 707 height 30
click at [69, 59] on link "Open tasks (26)" at bounding box center [70, 63] width 47 height 16
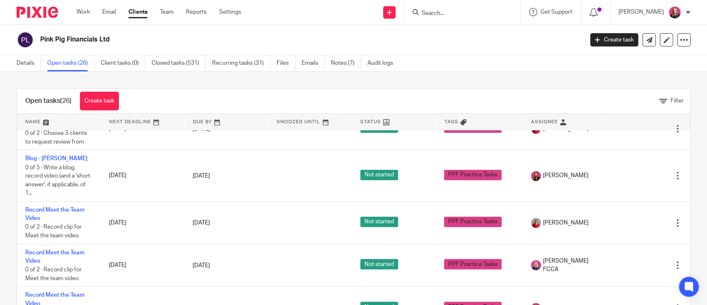
scroll to position [606, 0]
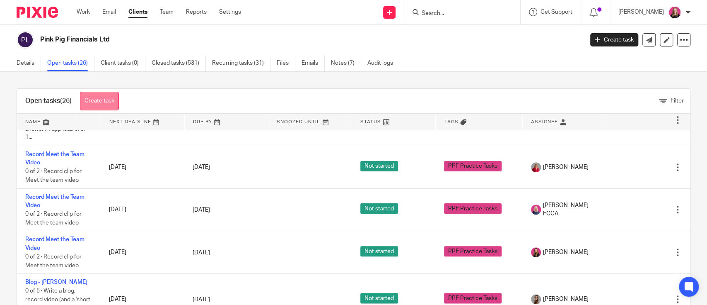
click at [99, 96] on link "Create task" at bounding box center [99, 101] width 39 height 19
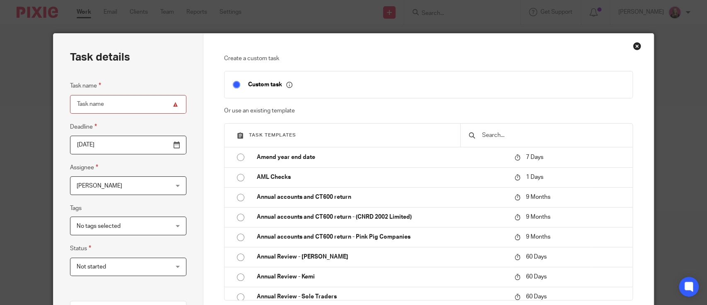
click at [524, 134] on input "text" at bounding box center [552, 135] width 143 height 9
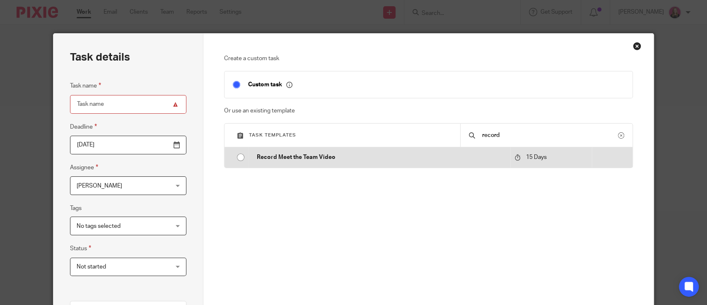
type input "record"
click at [309, 161] on p "Record Meet the Team Video" at bounding box center [381, 157] width 249 height 8
type input "[DATE]"
type input "Record Meet the Team Video"
checkbox input "false"
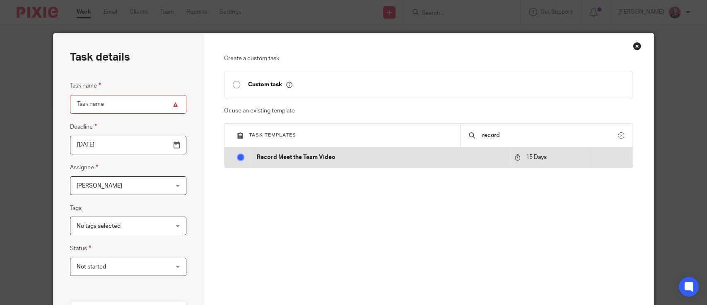
radio input "true"
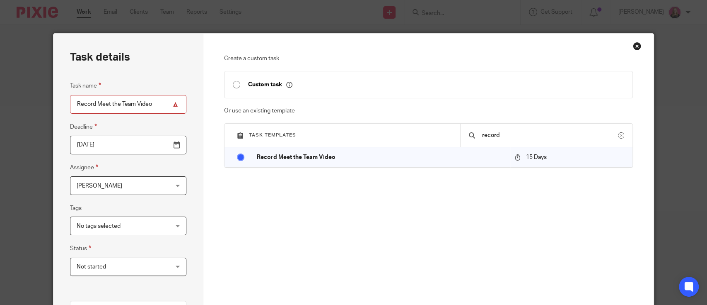
click at [114, 185] on span "[PERSON_NAME]" at bounding box center [120, 184] width 87 height 17
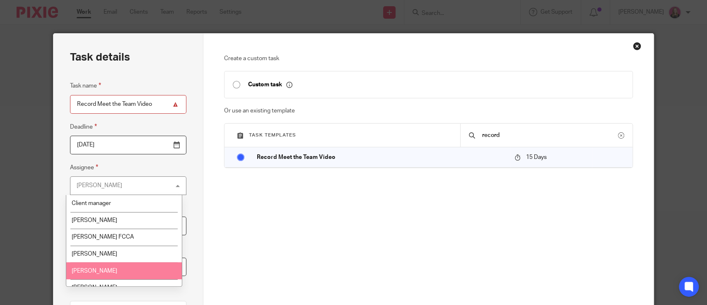
click at [117, 271] on li "[PERSON_NAME]" at bounding box center [124, 270] width 116 height 17
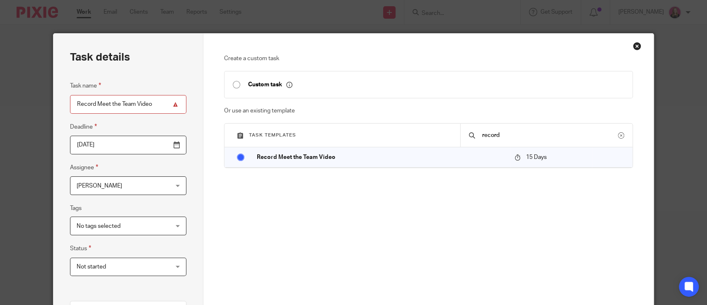
click at [129, 230] on span "No tags selected" at bounding box center [120, 225] width 87 height 17
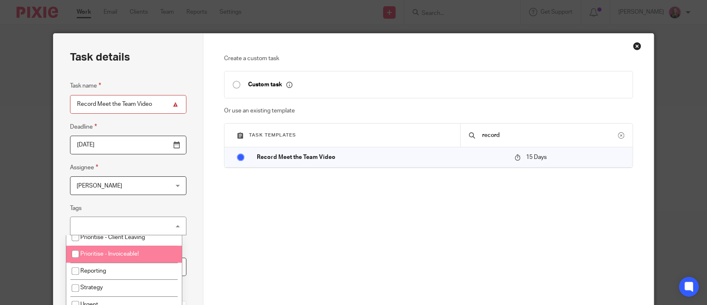
scroll to position [203, 0]
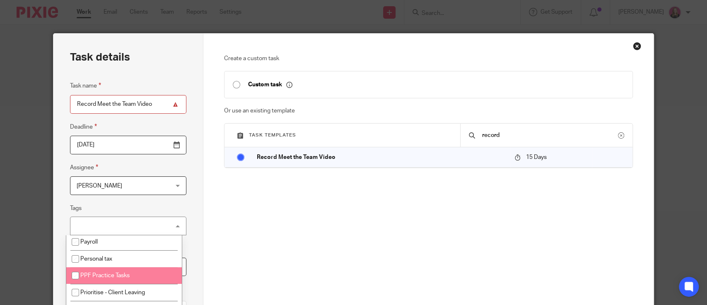
click at [120, 273] on span "PPF Practice Tasks" at bounding box center [104, 275] width 49 height 6
checkbox input "true"
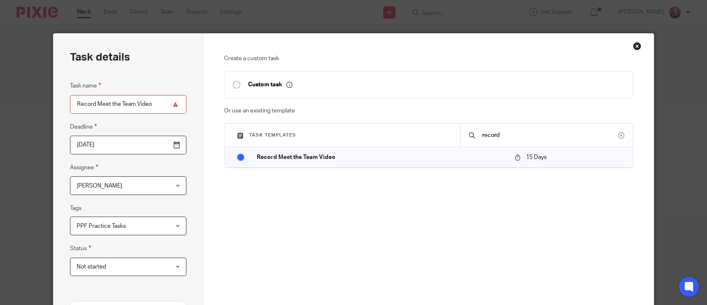
click at [208, 244] on div "Create a custom task Custom task Or use an existing template Task templates rec…" at bounding box center [428, 245] width 450 height 423
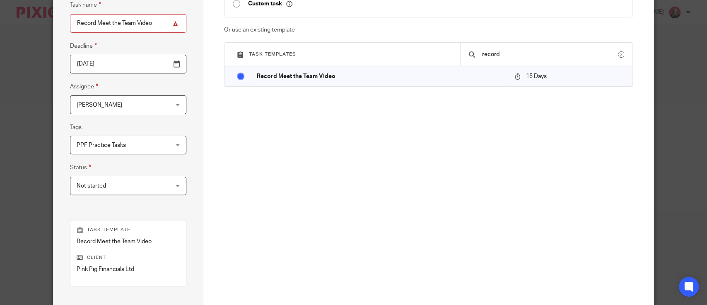
scroll to position [185, 0]
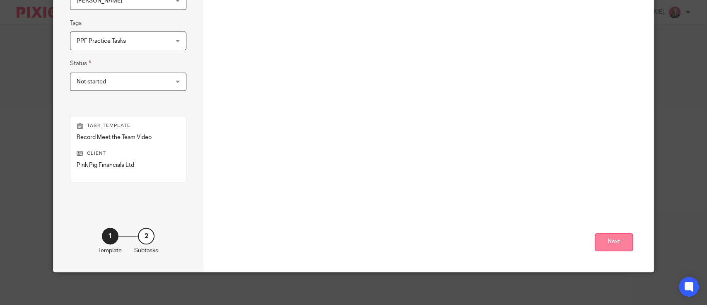
click at [618, 247] on button "Next" at bounding box center [614, 242] width 38 height 18
click at [613, 241] on button "Create task" at bounding box center [606, 242] width 56 height 18
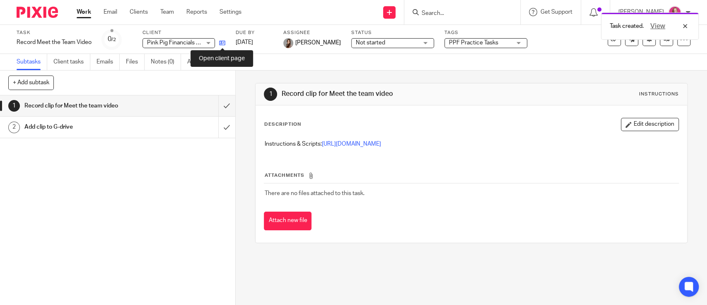
click at [223, 43] on icon at bounding box center [222, 43] width 6 height 6
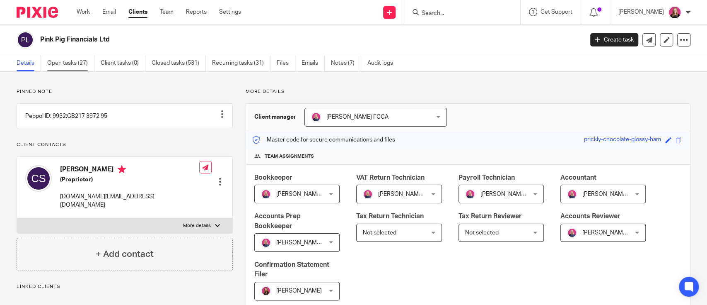
click at [76, 60] on link "Open tasks (27)" at bounding box center [70, 63] width 47 height 16
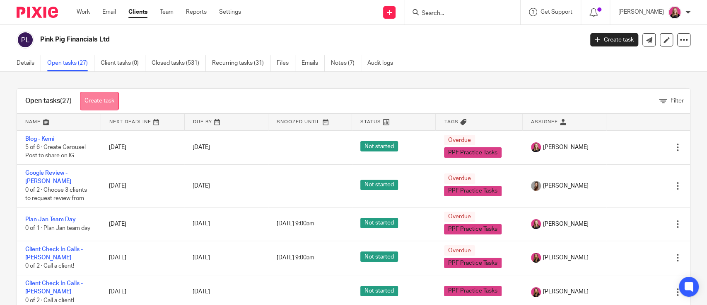
click at [109, 97] on link "Create task" at bounding box center [99, 101] width 39 height 19
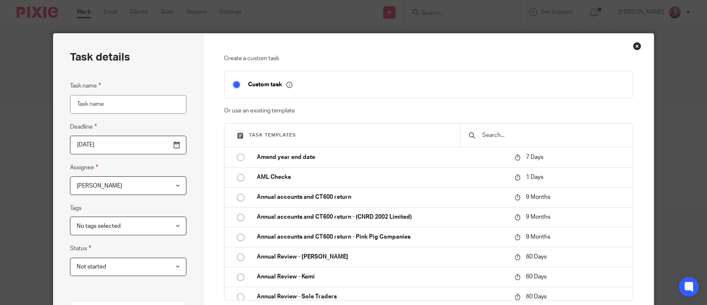
click at [489, 139] on input "text" at bounding box center [552, 135] width 143 height 9
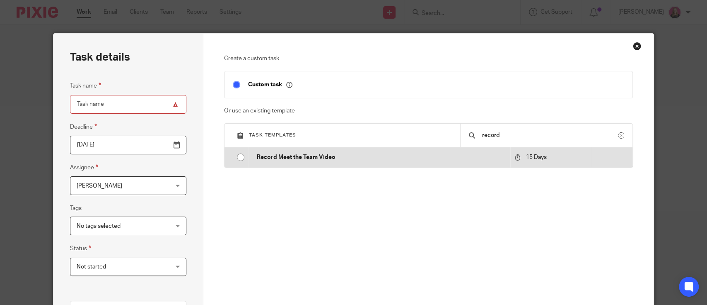
type input "record"
click at [288, 155] on p "Record Meet the Team Video" at bounding box center [381, 157] width 249 height 8
type input "[DATE]"
type input "Record Meet the Team Video"
checkbox input "false"
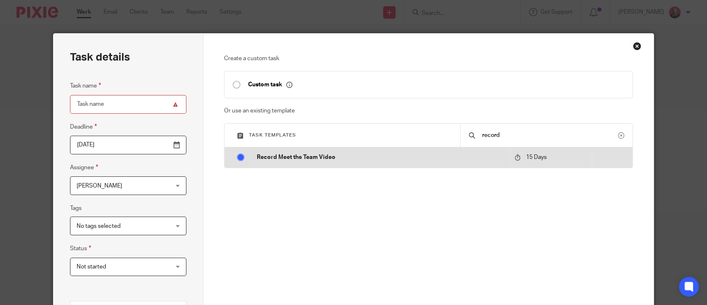
radio input "true"
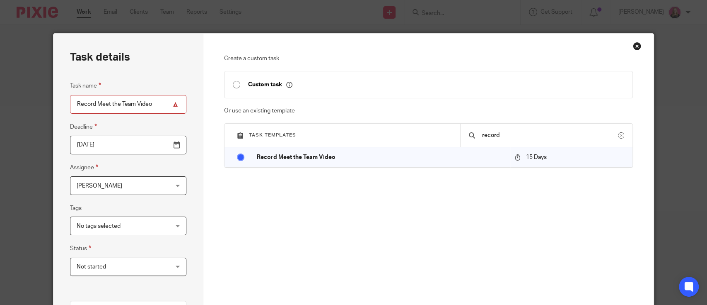
click at [142, 184] on span "[PERSON_NAME]" at bounding box center [120, 184] width 87 height 17
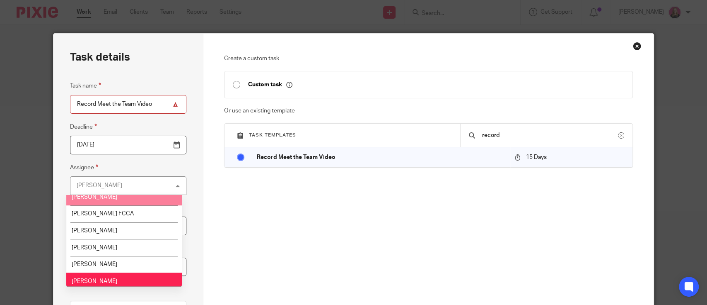
scroll to position [44, 0]
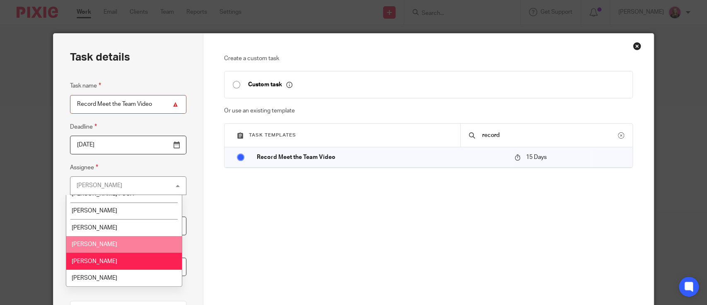
click at [114, 244] on li "[PERSON_NAME]" at bounding box center [124, 244] width 116 height 17
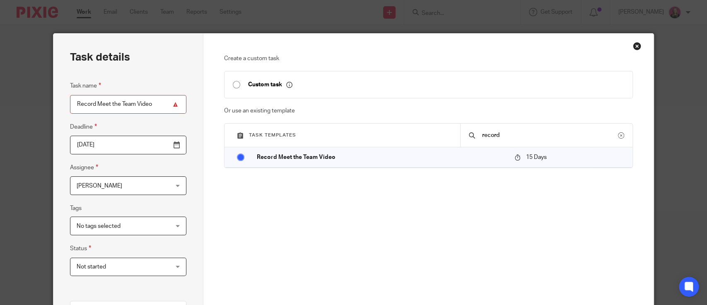
click at [125, 220] on span "No tags selected" at bounding box center [120, 225] width 87 height 17
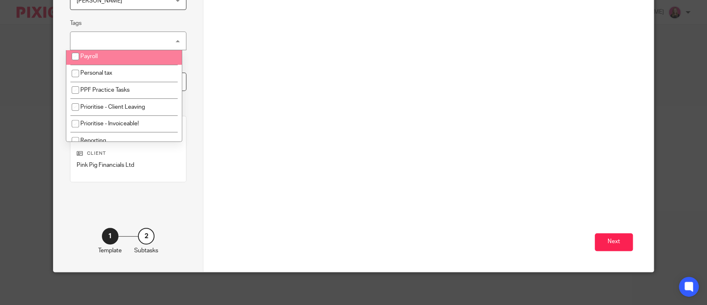
scroll to position [221, 0]
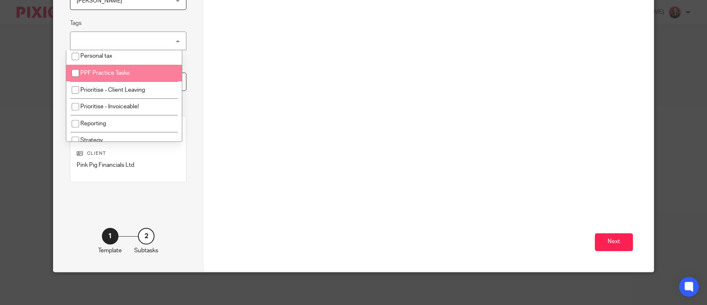
click at [126, 71] on span "PPF Practice Tasks" at bounding box center [104, 73] width 49 height 6
checkbox input "true"
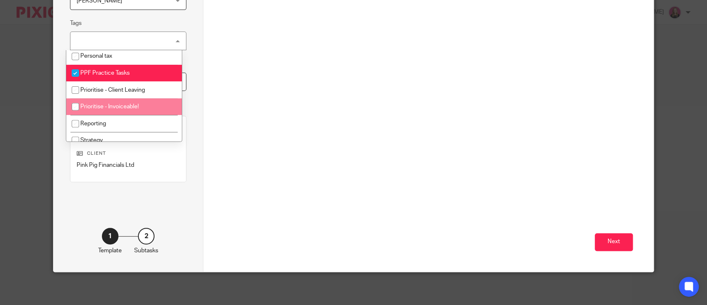
drag, startPoint x: 215, startPoint y: 114, endPoint x: 208, endPoint y: 118, distance: 8.9
click at [217, 114] on div "Create a custom task Custom task Or use an existing template Task templates rec…" at bounding box center [428, 60] width 450 height 423
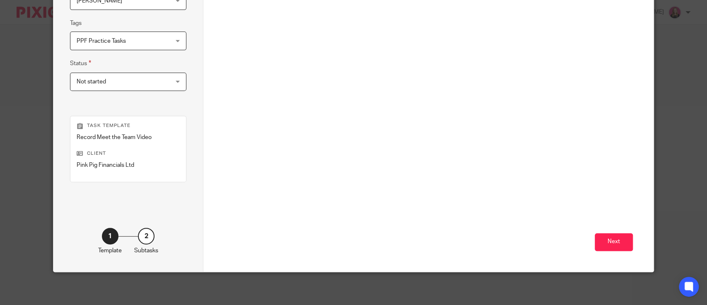
click at [630, 239] on div "Create a custom task Custom task Or use an existing template Task templates rec…" at bounding box center [428, 60] width 450 height 423
click at [624, 236] on button "Next" at bounding box center [614, 242] width 38 height 18
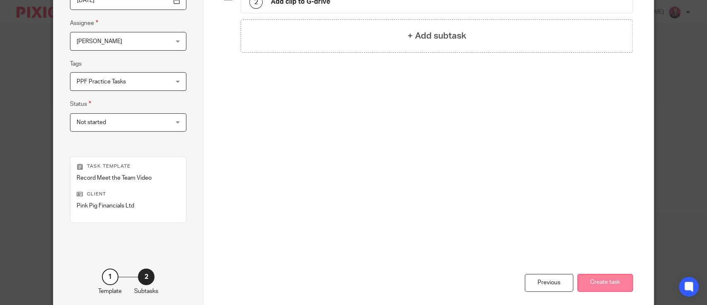
scroll to position [185, 0]
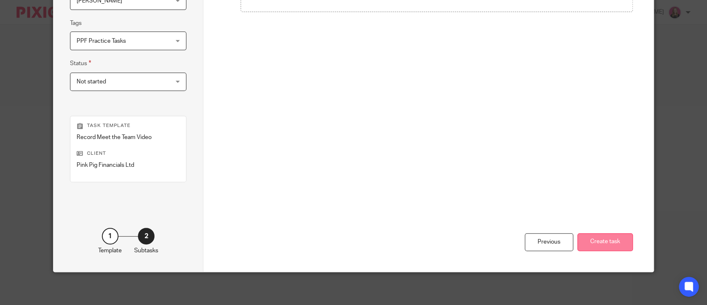
click at [603, 244] on button "Create task" at bounding box center [606, 242] width 56 height 18
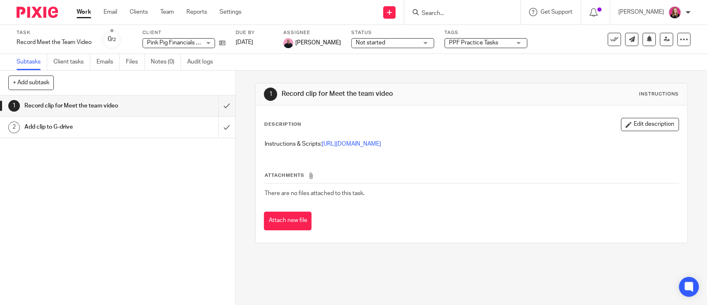
click at [87, 8] on link "Work" at bounding box center [84, 12] width 15 height 8
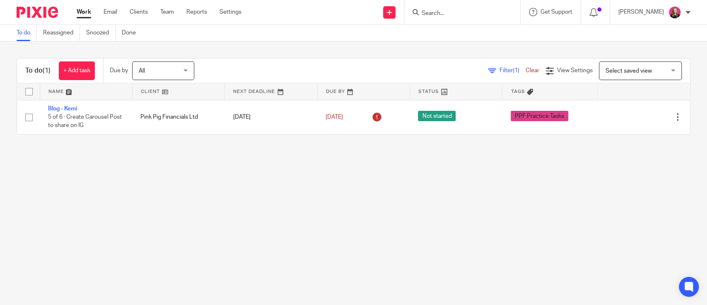
click at [478, 9] on form at bounding box center [465, 12] width 88 height 10
click at [459, 12] on input "Search" at bounding box center [458, 13] width 75 height 7
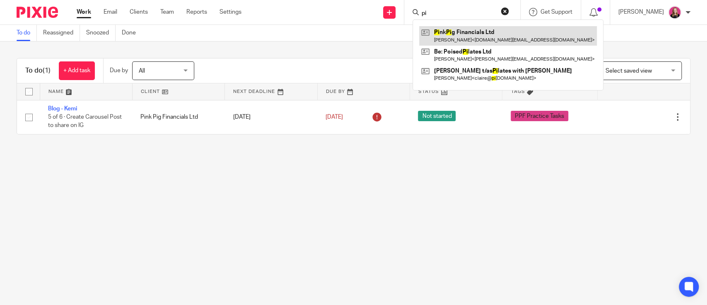
type input "pi"
click at [443, 35] on link at bounding box center [508, 35] width 178 height 19
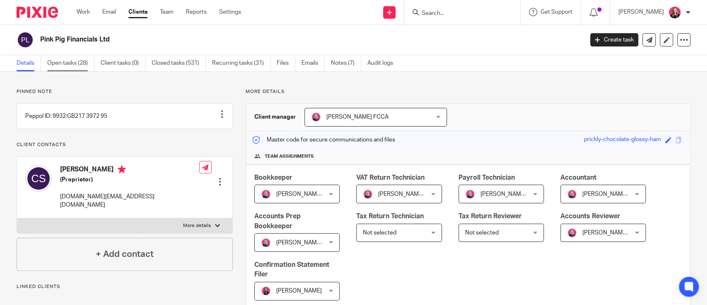
click at [65, 56] on link "Open tasks (28)" at bounding box center [70, 63] width 47 height 16
click at [67, 63] on link "Open tasks (28)" at bounding box center [70, 63] width 47 height 16
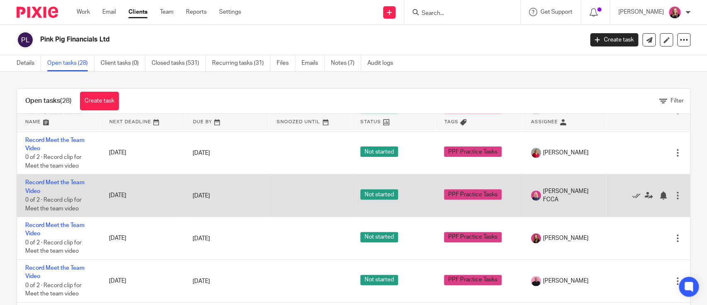
scroll to position [607, 0]
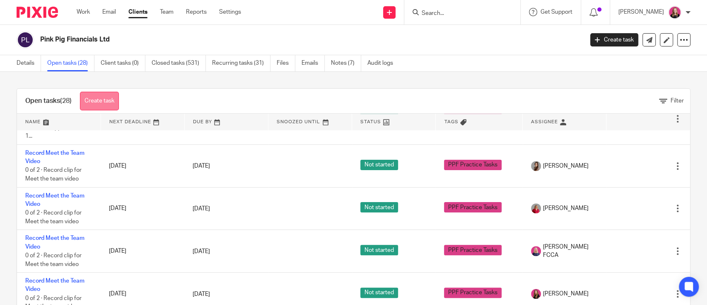
click at [102, 102] on link "Create task" at bounding box center [99, 101] width 39 height 19
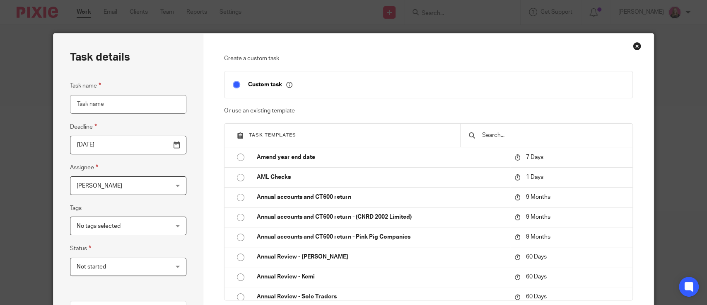
click at [499, 138] on input "text" at bounding box center [552, 135] width 143 height 9
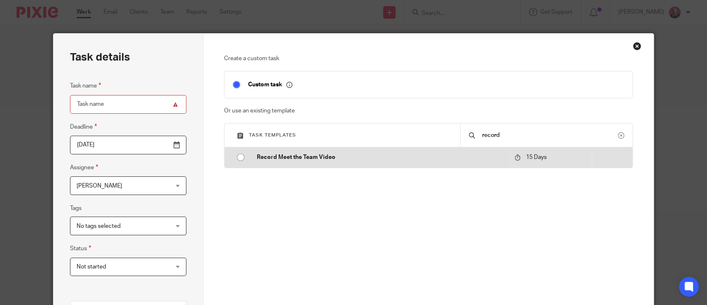
type input "record"
click at [330, 158] on p "Record Meet the Team Video" at bounding box center [381, 157] width 249 height 8
type input "[DATE]"
type input "Record Meet the Team Video"
checkbox input "false"
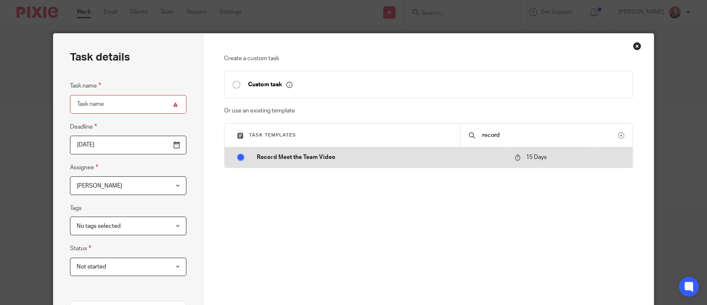
radio input "true"
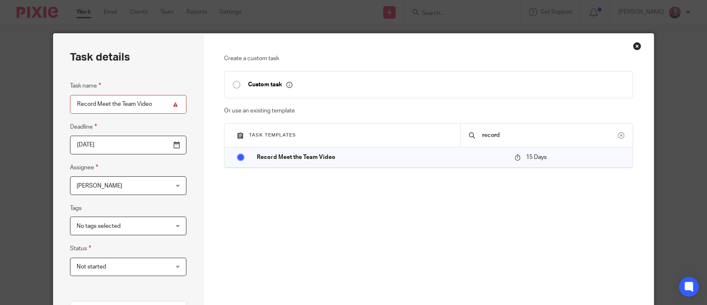
click at [116, 222] on span "No tags selected" at bounding box center [120, 225] width 87 height 17
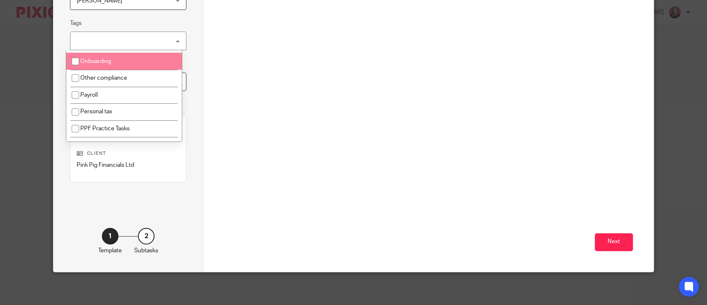
scroll to position [166, 0]
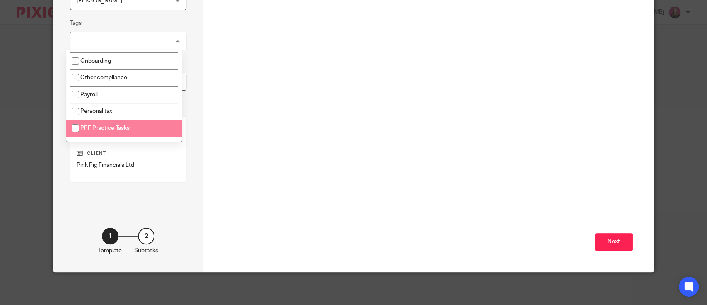
click at [116, 131] on span "PPF Practice Tasks" at bounding box center [104, 128] width 49 height 6
checkbox input "true"
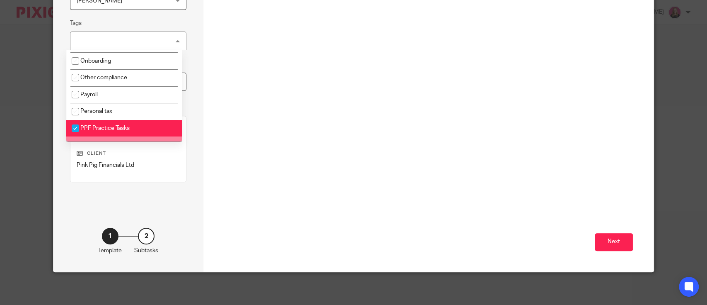
click at [239, 169] on div "Next" at bounding box center [428, 191] width 409 height 159
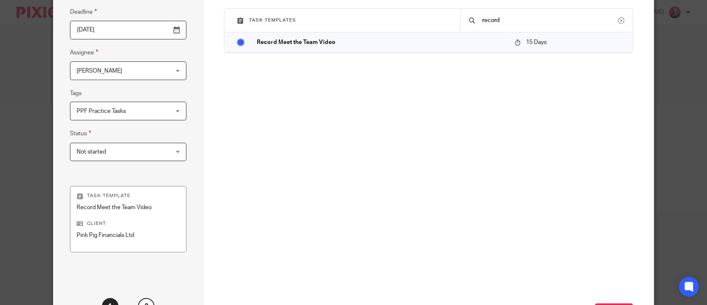
scroll to position [19, 0]
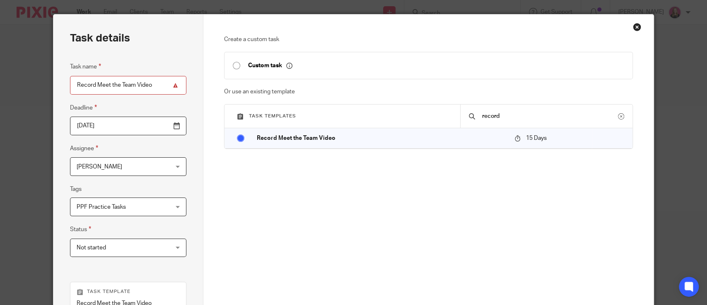
click at [150, 164] on span "[PERSON_NAME]" at bounding box center [120, 165] width 87 height 17
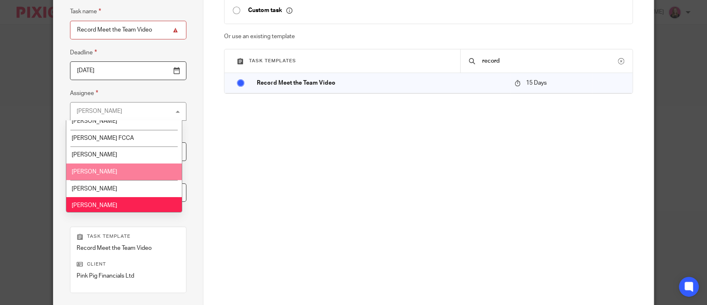
scroll to position [44, 0]
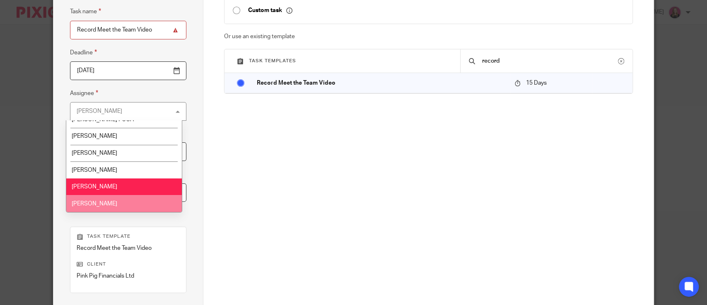
click at [128, 199] on li "Michaela White" at bounding box center [124, 203] width 116 height 17
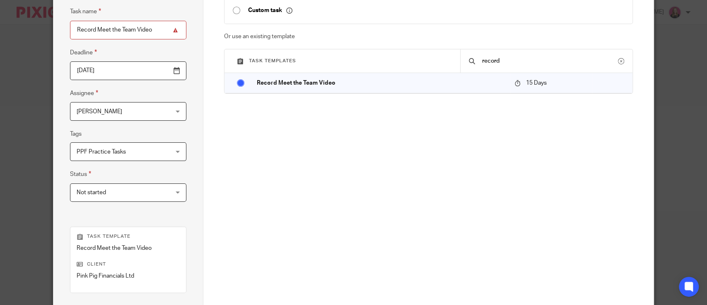
click at [235, 177] on div "Create a custom task Custom task Or use an existing template Task templates rec…" at bounding box center [428, 101] width 409 height 242
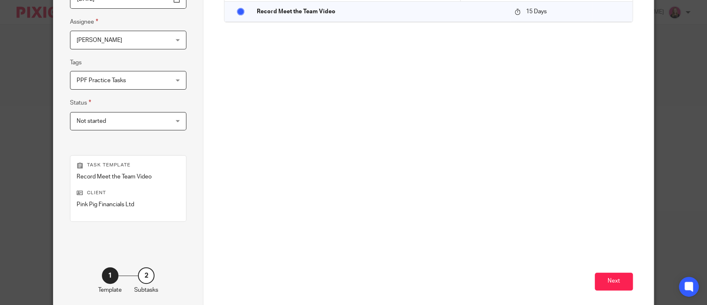
scroll to position [185, 0]
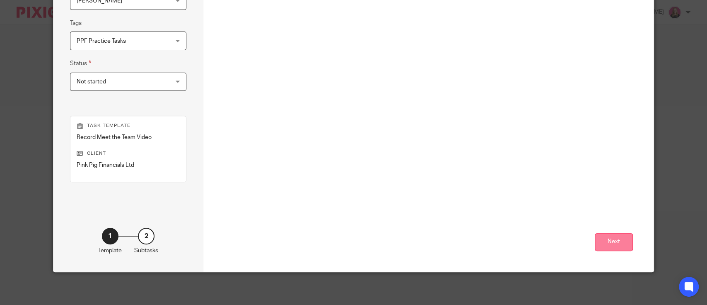
click at [616, 243] on button "Next" at bounding box center [614, 242] width 38 height 18
click at [599, 239] on button "Create task" at bounding box center [606, 242] width 56 height 18
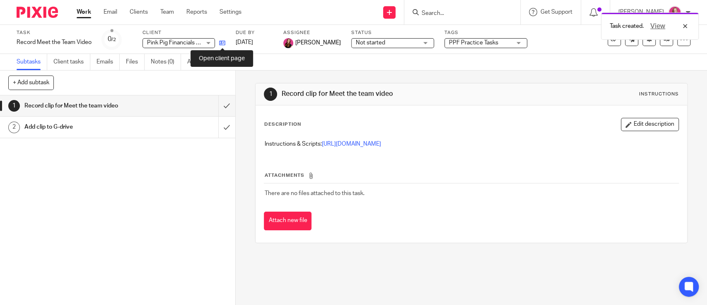
click at [223, 41] on icon at bounding box center [222, 43] width 6 height 6
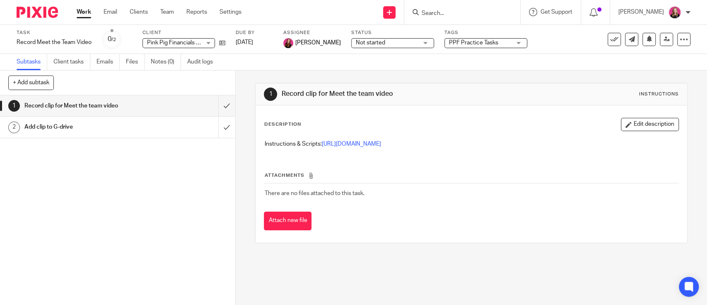
click at [87, 8] on link "Work" at bounding box center [84, 12] width 15 height 8
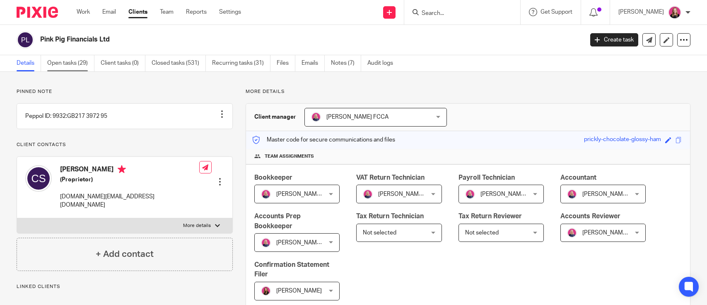
click at [84, 63] on link "Open tasks (29)" at bounding box center [70, 63] width 47 height 16
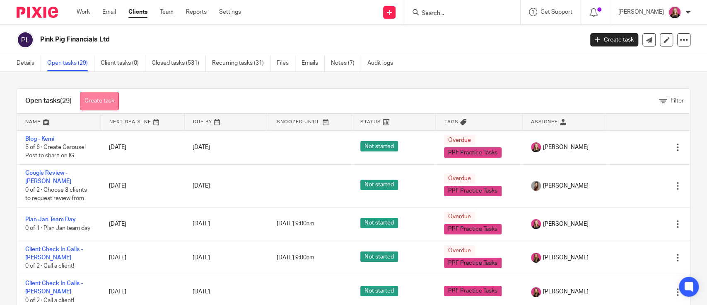
click at [109, 99] on link "Create task" at bounding box center [99, 101] width 39 height 19
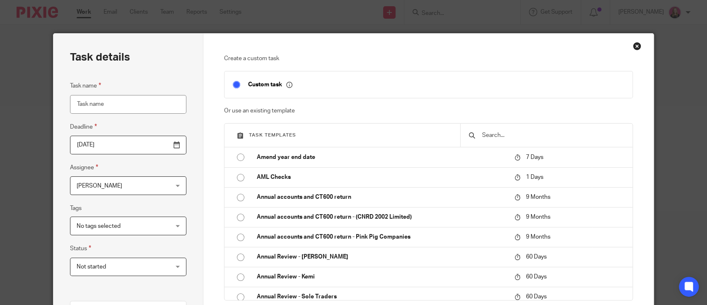
click at [491, 135] on input "text" at bounding box center [552, 135] width 143 height 9
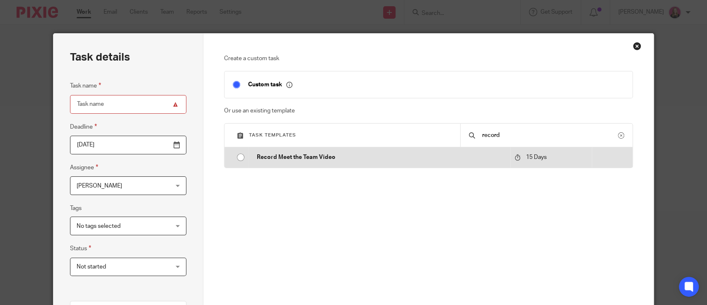
type input "record"
click at [353, 153] on p "Record Meet the Team Video" at bounding box center [381, 157] width 249 height 8
type input "2025-09-30"
type input "Record Meet the Team Video"
checkbox input "false"
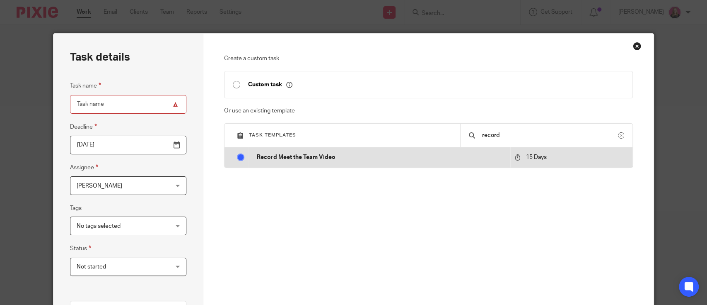
radio input "true"
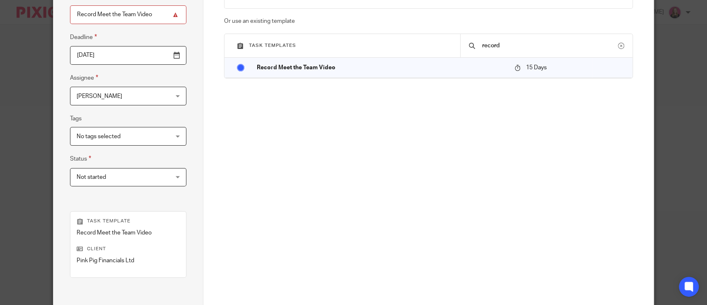
scroll to position [74, 0]
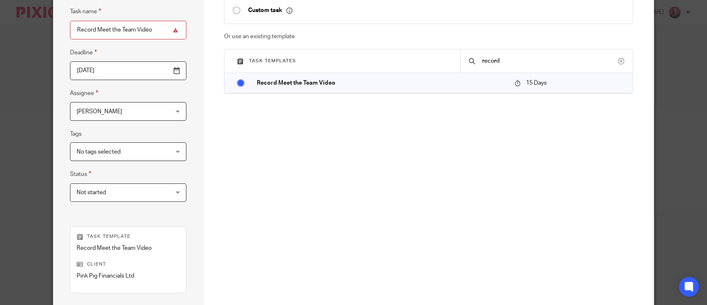
click at [116, 148] on span "No tags selected" at bounding box center [120, 151] width 87 height 17
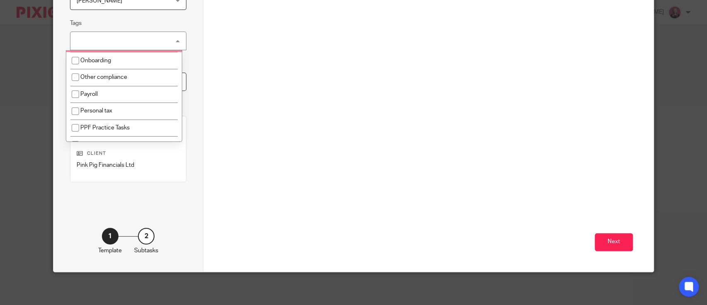
scroll to position [221, 0]
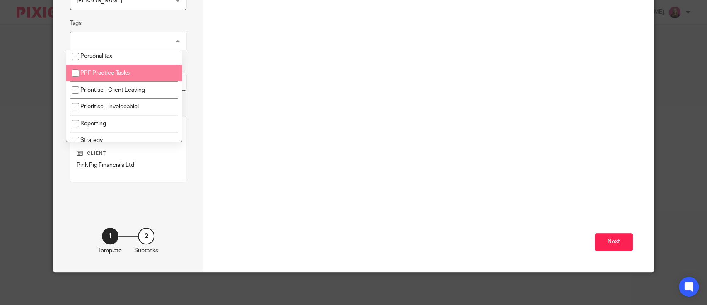
click at [117, 76] on span "PPF Practice Tasks" at bounding box center [104, 73] width 49 height 6
checkbox input "true"
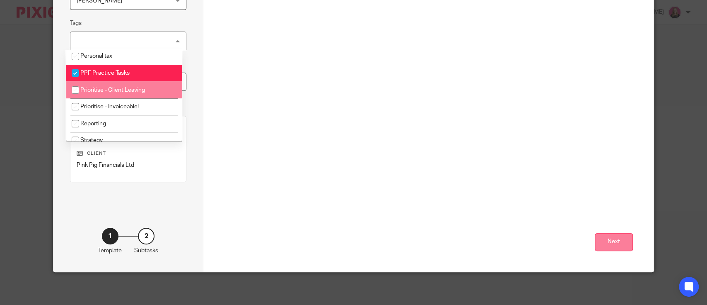
click at [604, 241] on button "Next" at bounding box center [614, 242] width 38 height 18
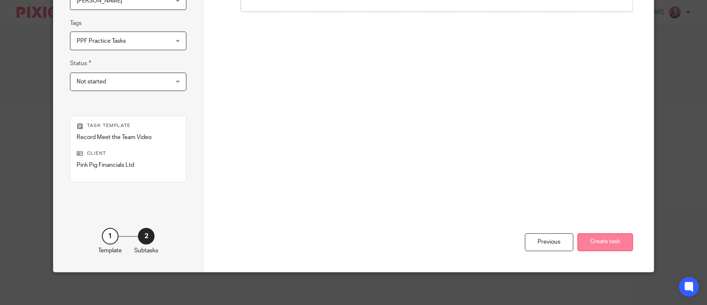
click at [602, 242] on button "Create task" at bounding box center [606, 242] width 56 height 18
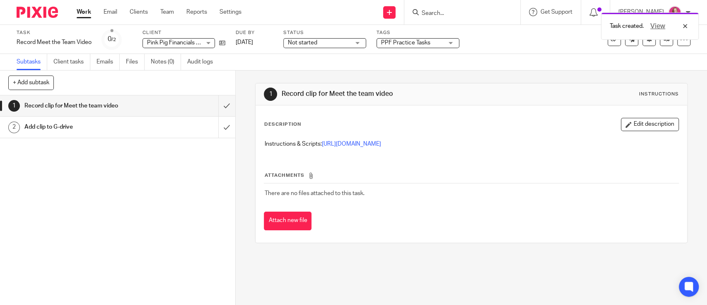
click at [85, 16] on link "Work" at bounding box center [84, 12] width 15 height 8
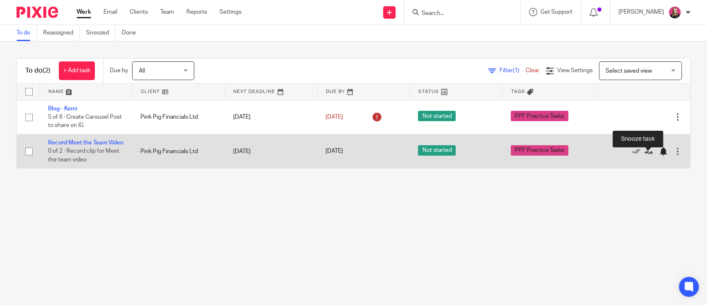
click at [659, 155] on div at bounding box center [663, 151] width 8 height 8
